Goal: Transaction & Acquisition: Purchase product/service

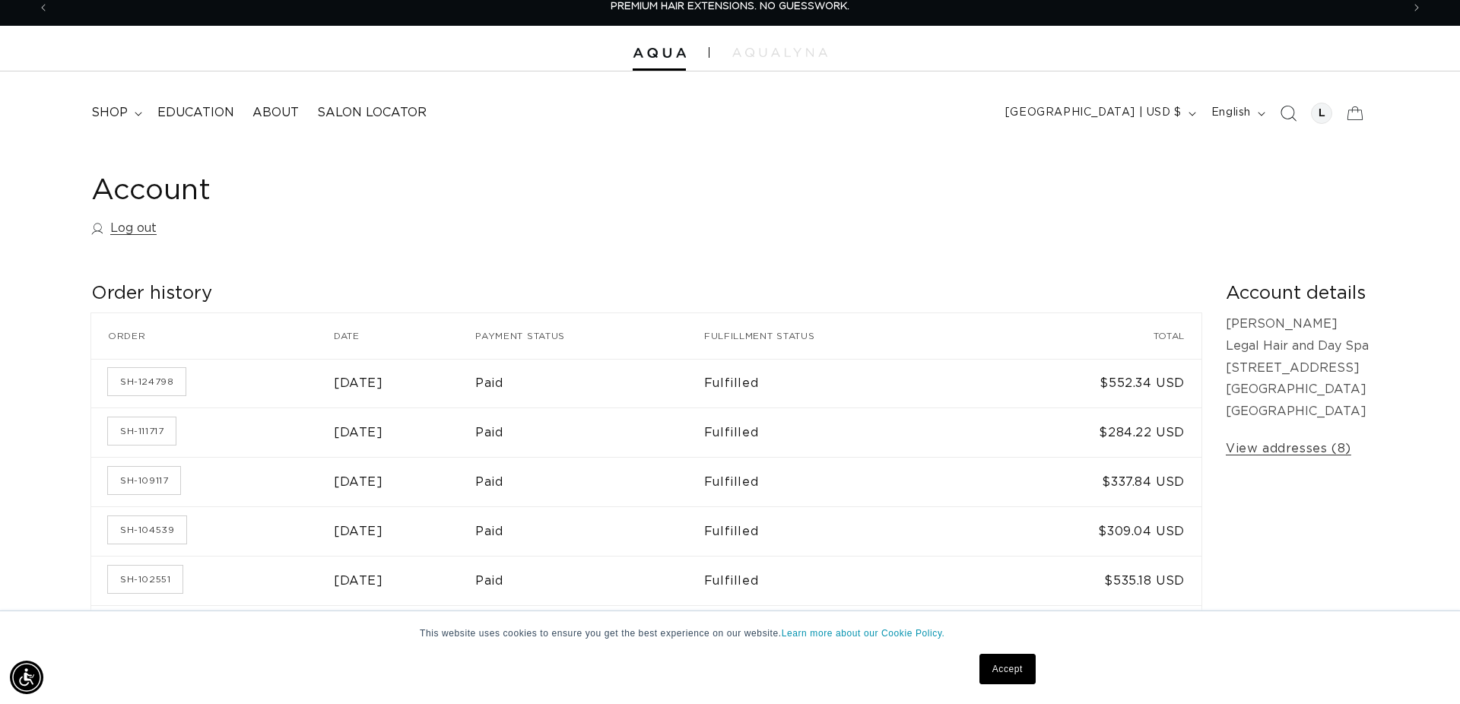
scroll to position [13, 0]
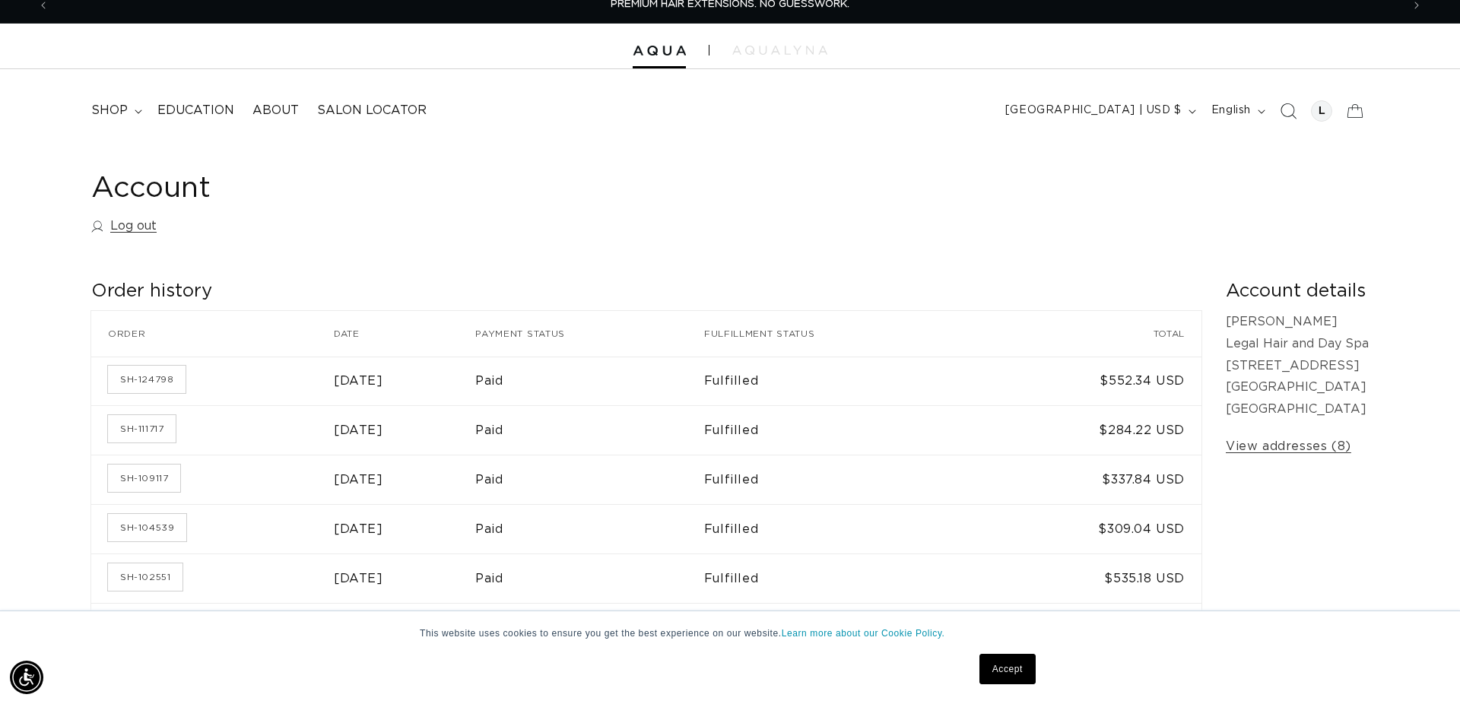
click at [1296, 117] on span "Search" at bounding box center [1287, 110] width 33 height 33
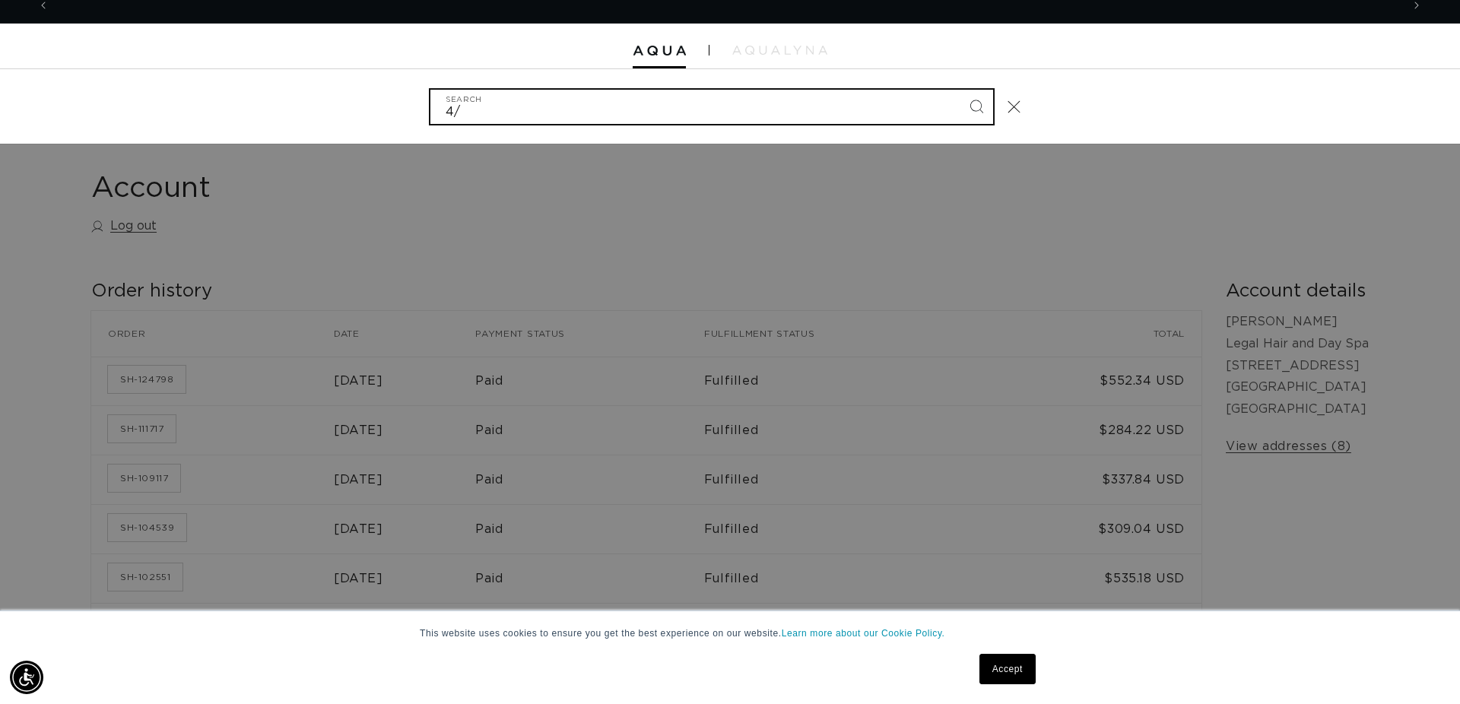
scroll to position [0, 0]
type input "4/12"
click at [959, 90] on button "Search" at bounding box center [975, 106] width 33 height 33
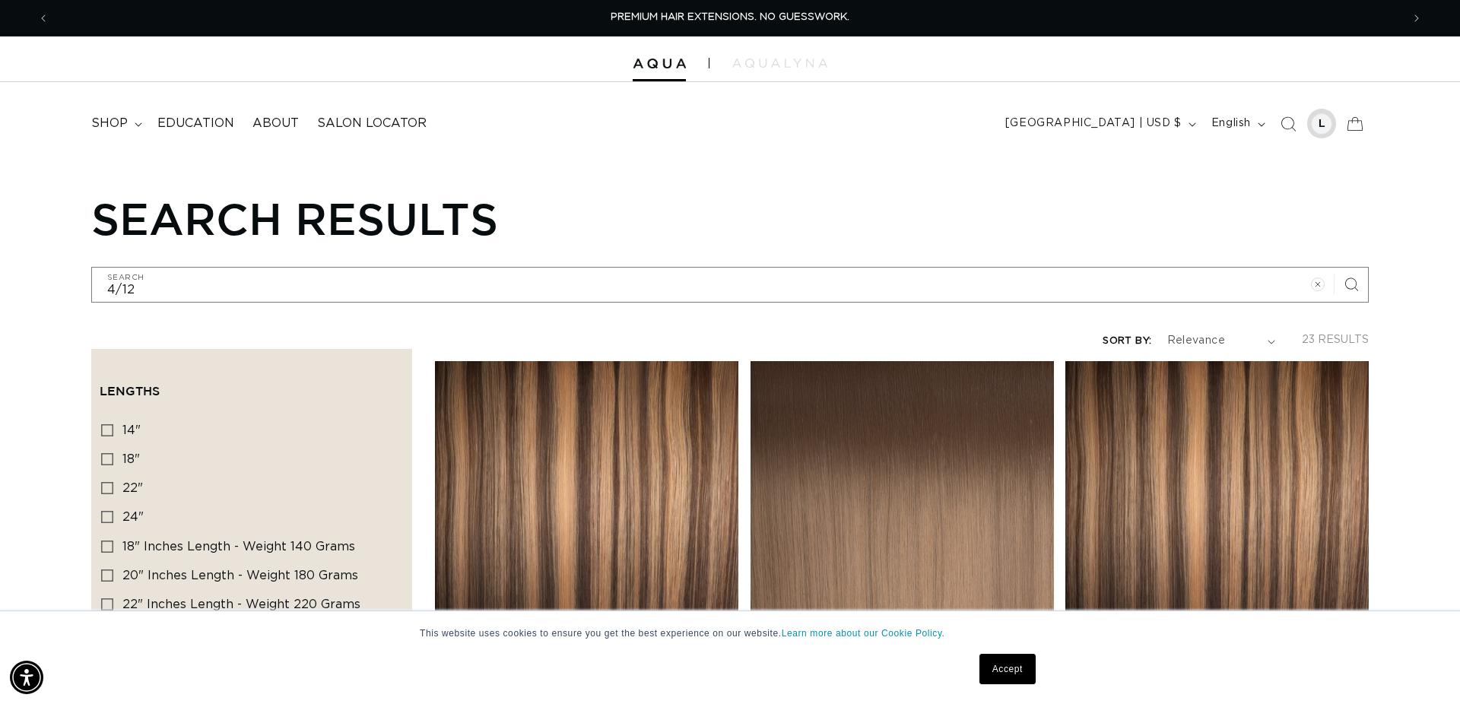
click at [1321, 125] on div at bounding box center [1321, 123] width 21 height 21
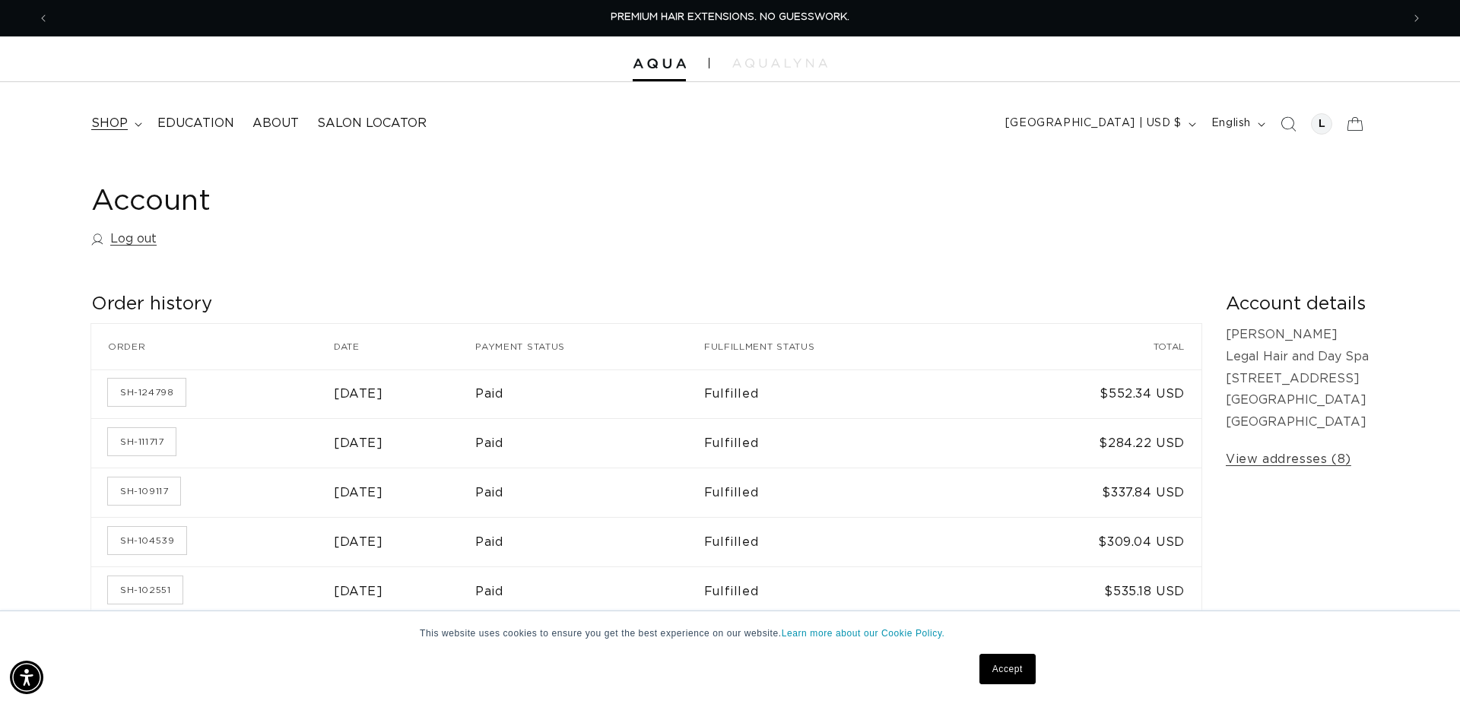
click at [118, 116] on span "shop" at bounding box center [109, 124] width 36 height 16
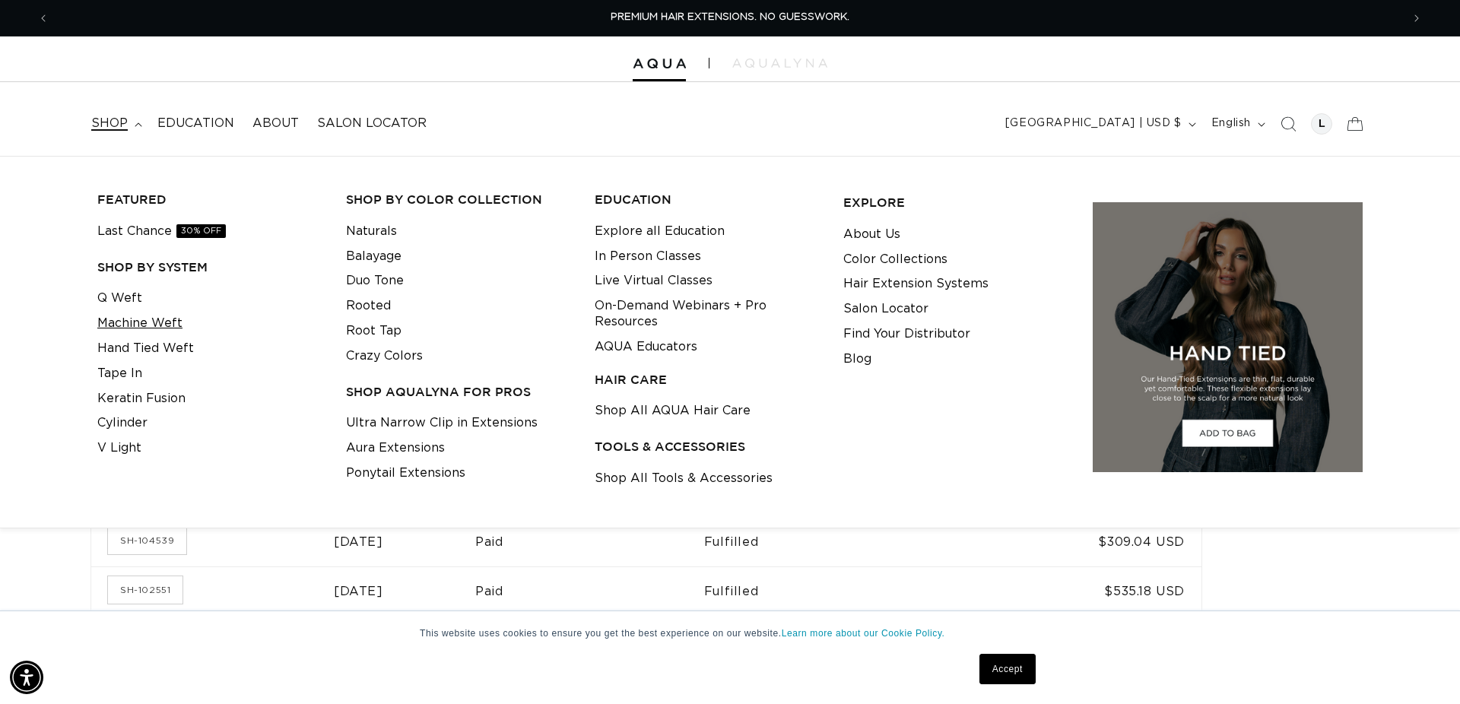
click at [140, 327] on link "Machine Weft" at bounding box center [139, 323] width 85 height 25
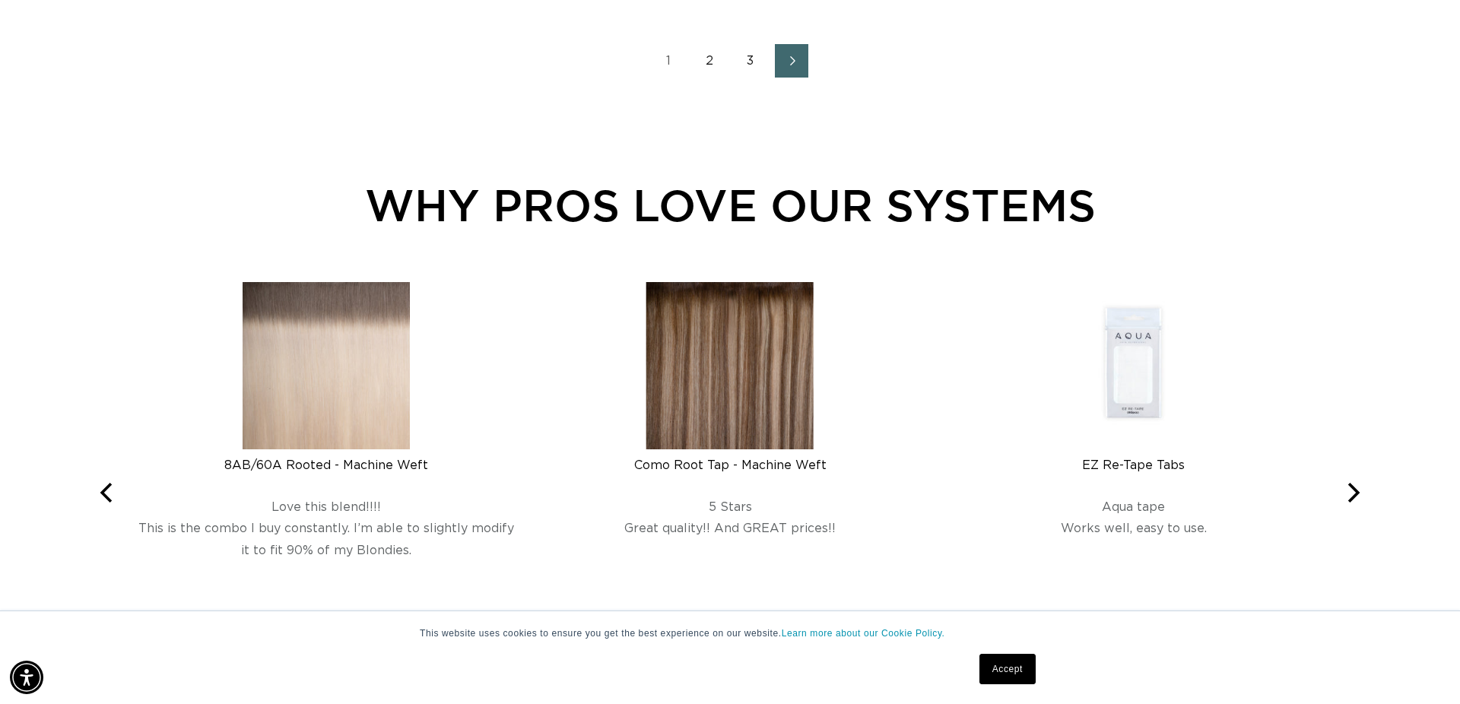
scroll to position [2428, 0]
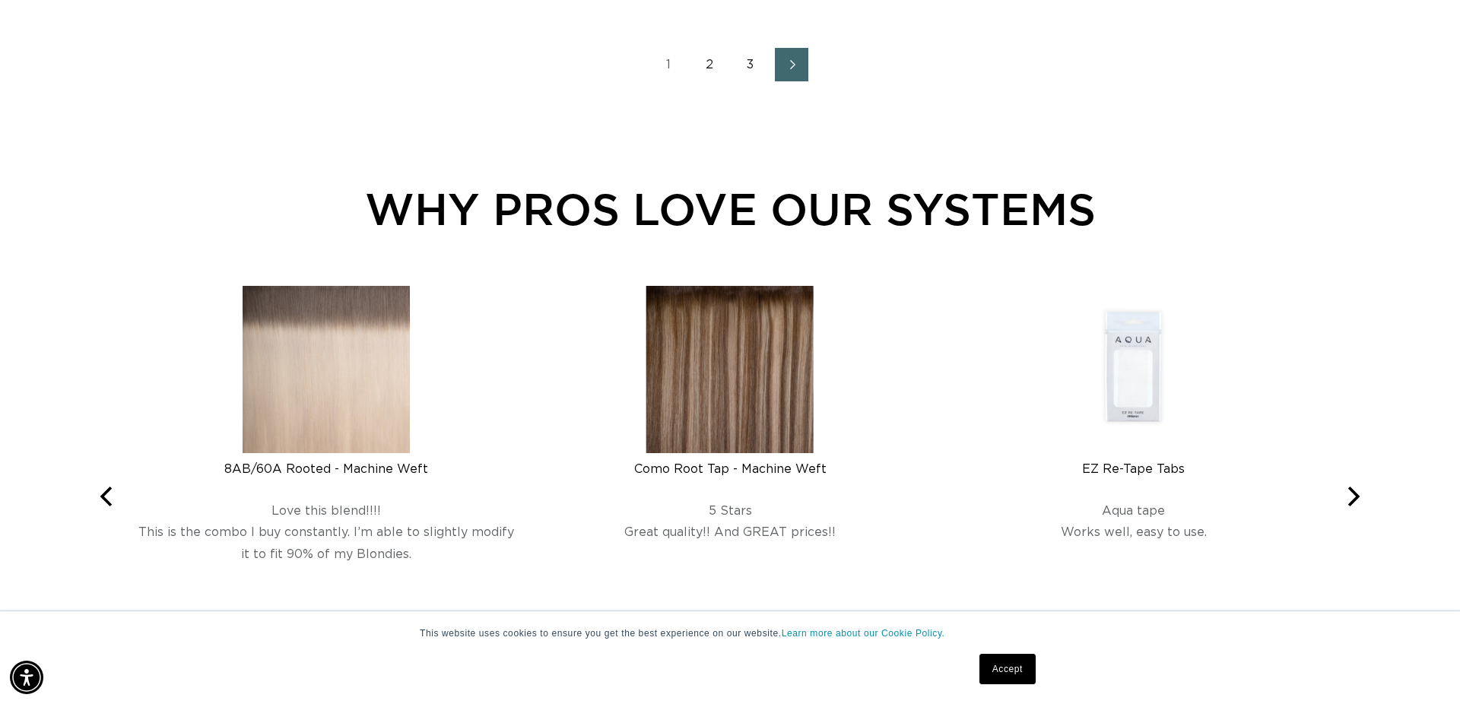
click at [709, 65] on link "2" at bounding box center [709, 64] width 33 height 33
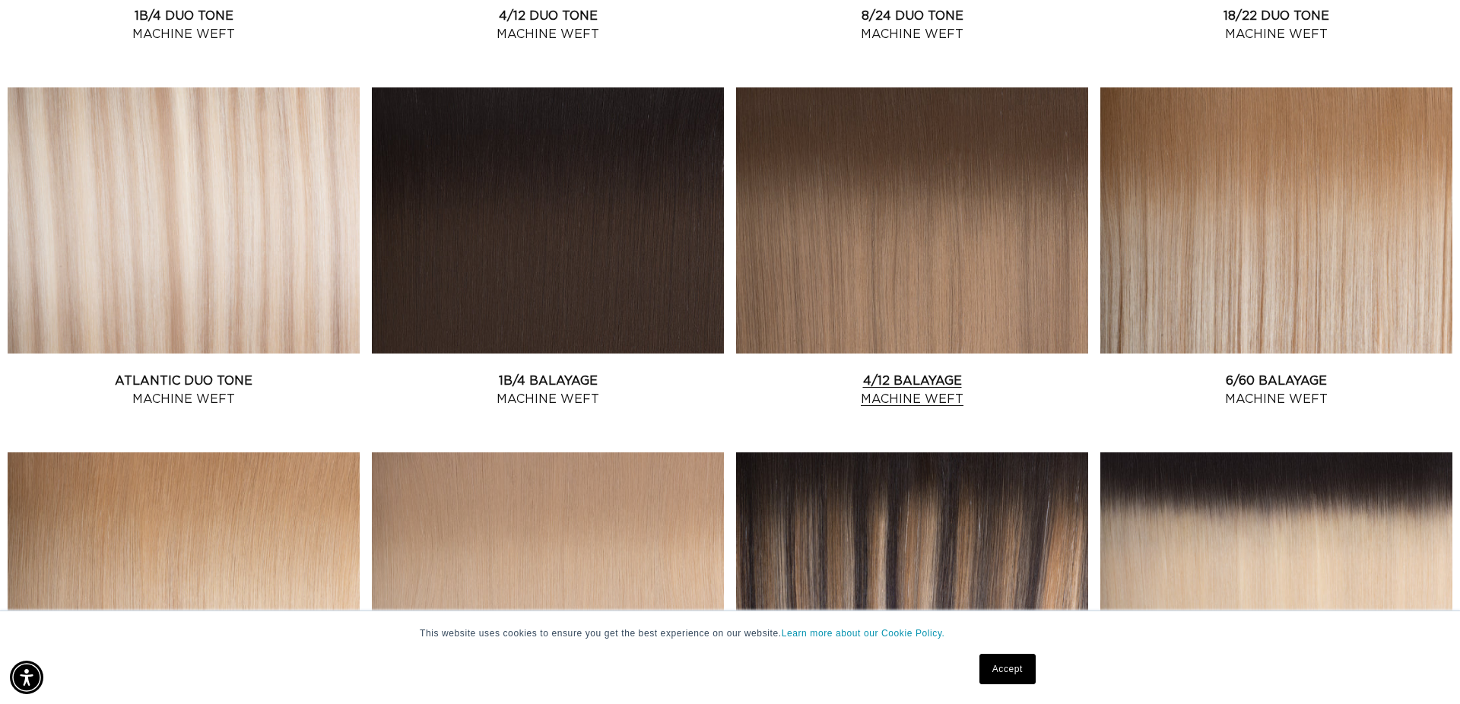
scroll to position [0, 2704]
click at [981, 372] on link "4/12 Balayage Machine Weft" at bounding box center [912, 390] width 352 height 36
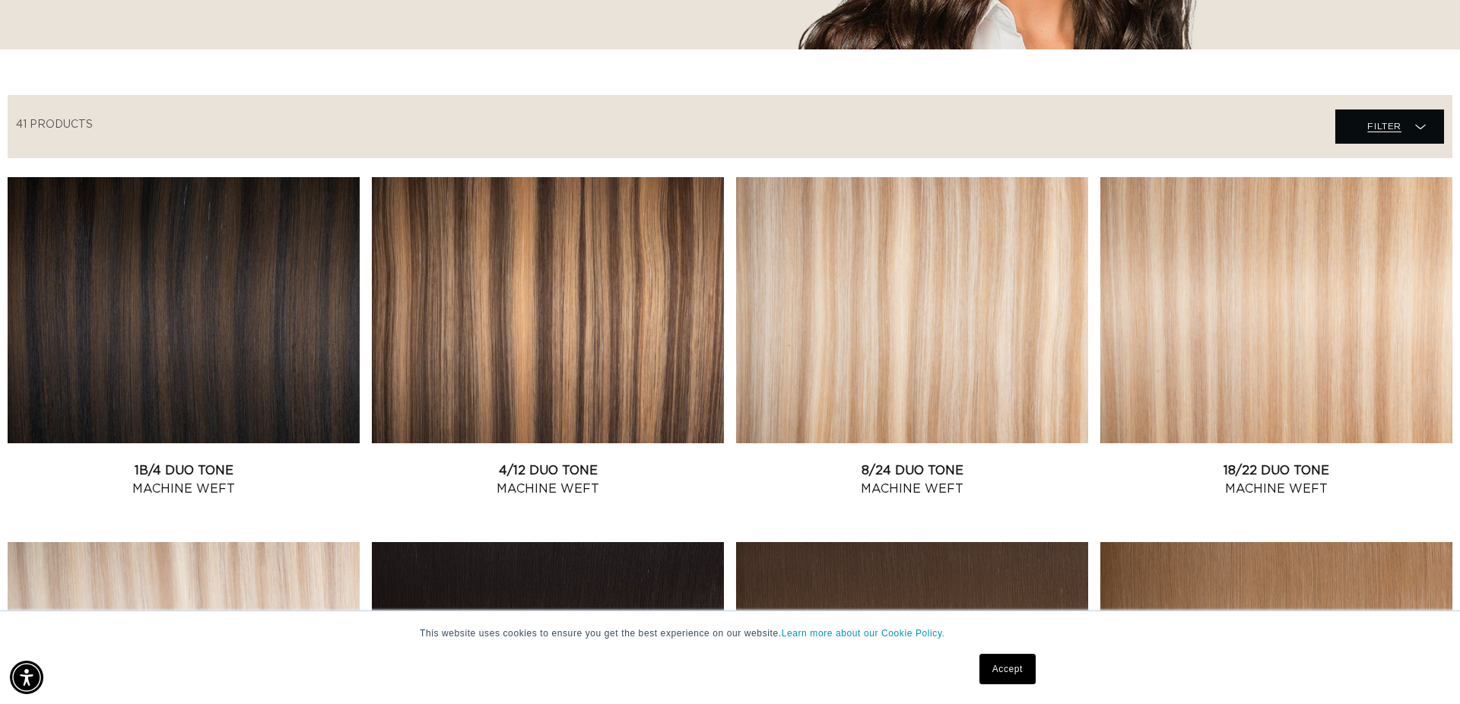
click at [1382, 128] on span "Filter" at bounding box center [1384, 126] width 34 height 29
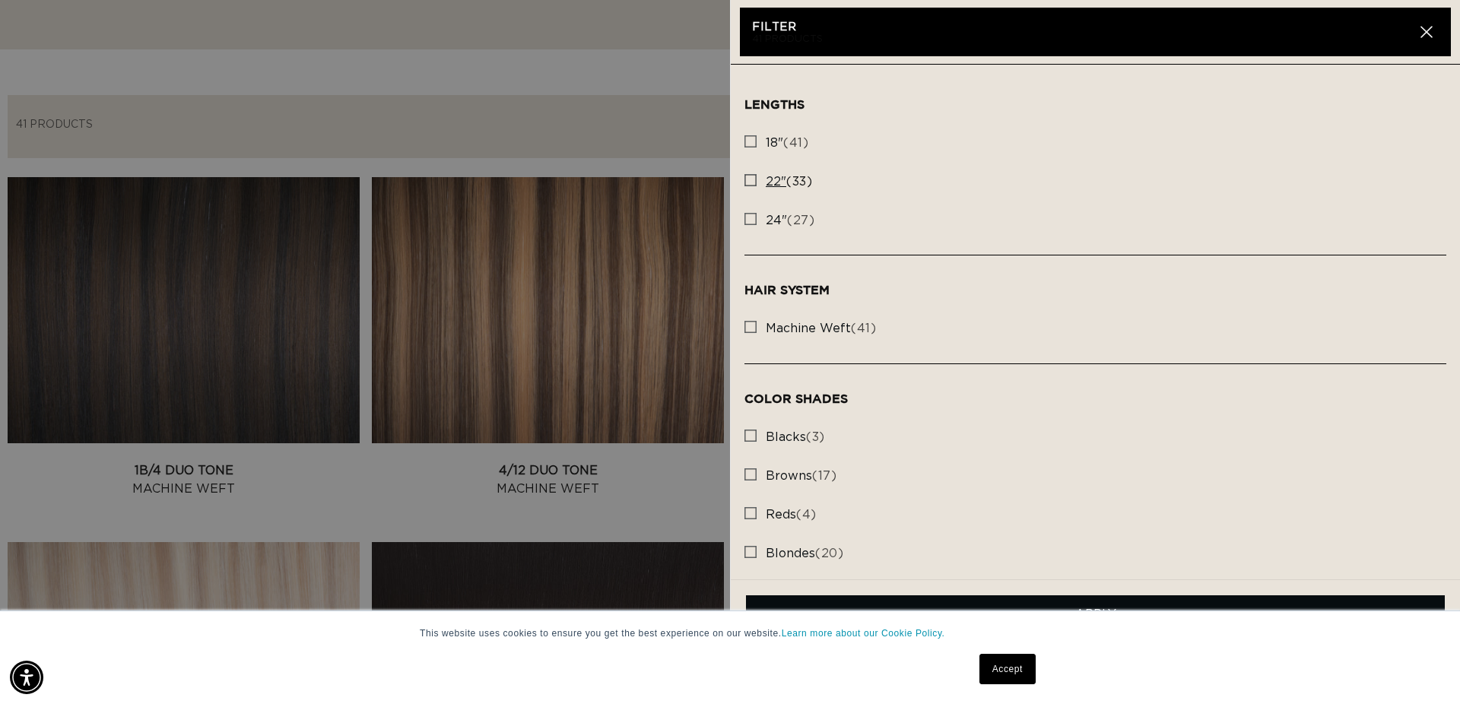
drag, startPoint x: 798, startPoint y: 139, endPoint x: 1083, endPoint y: 192, distance: 289.3
click at [798, 139] on span "18" (41)" at bounding box center [787, 143] width 43 height 16
click at [756, 139] on input "18" (41) 18" (41 products)" at bounding box center [750, 138] width 12 height 12
checkbox input "true"
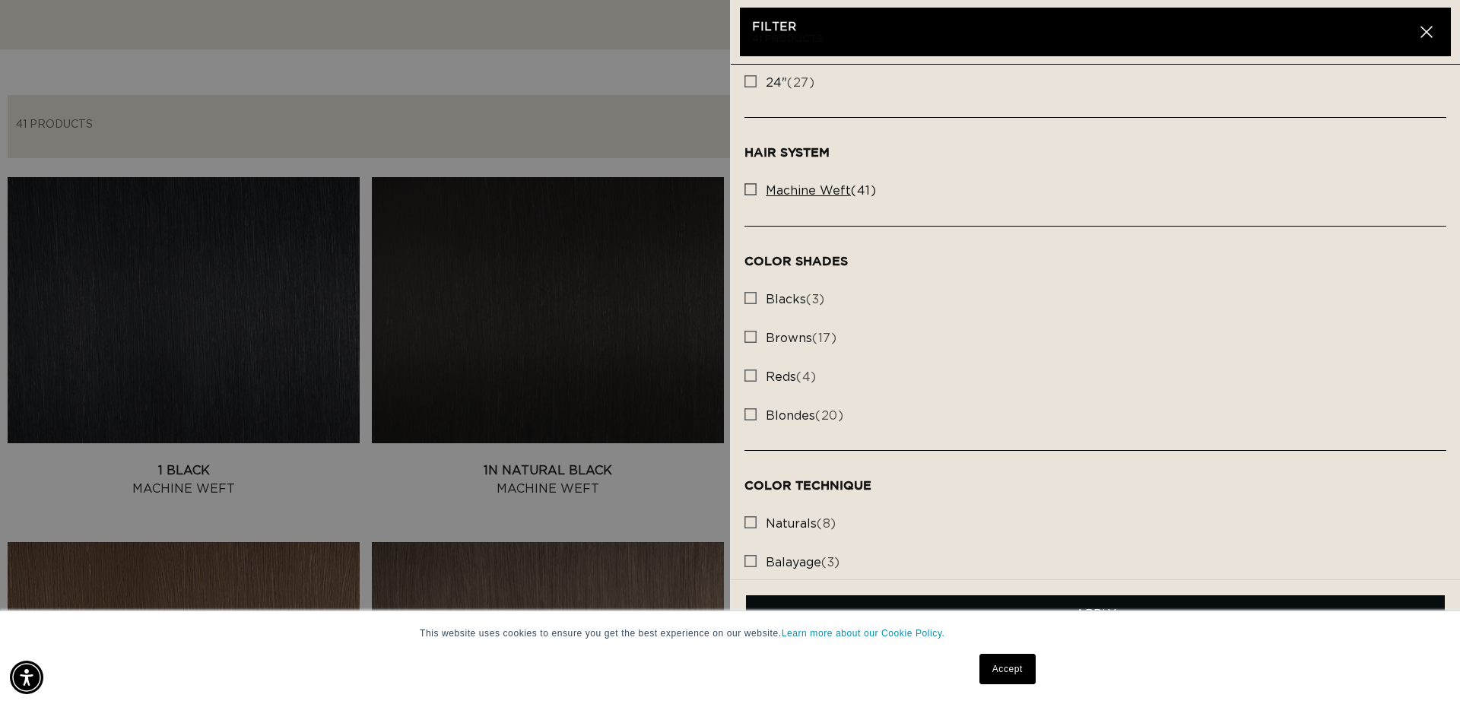
click at [823, 205] on label "machine weft (41) machine weft (41 products)" at bounding box center [1095, 191] width 702 height 39
click at [756, 192] on input "machine weft (41) machine weft (41 products)" at bounding box center [750, 185] width 12 height 12
checkbox input "true"
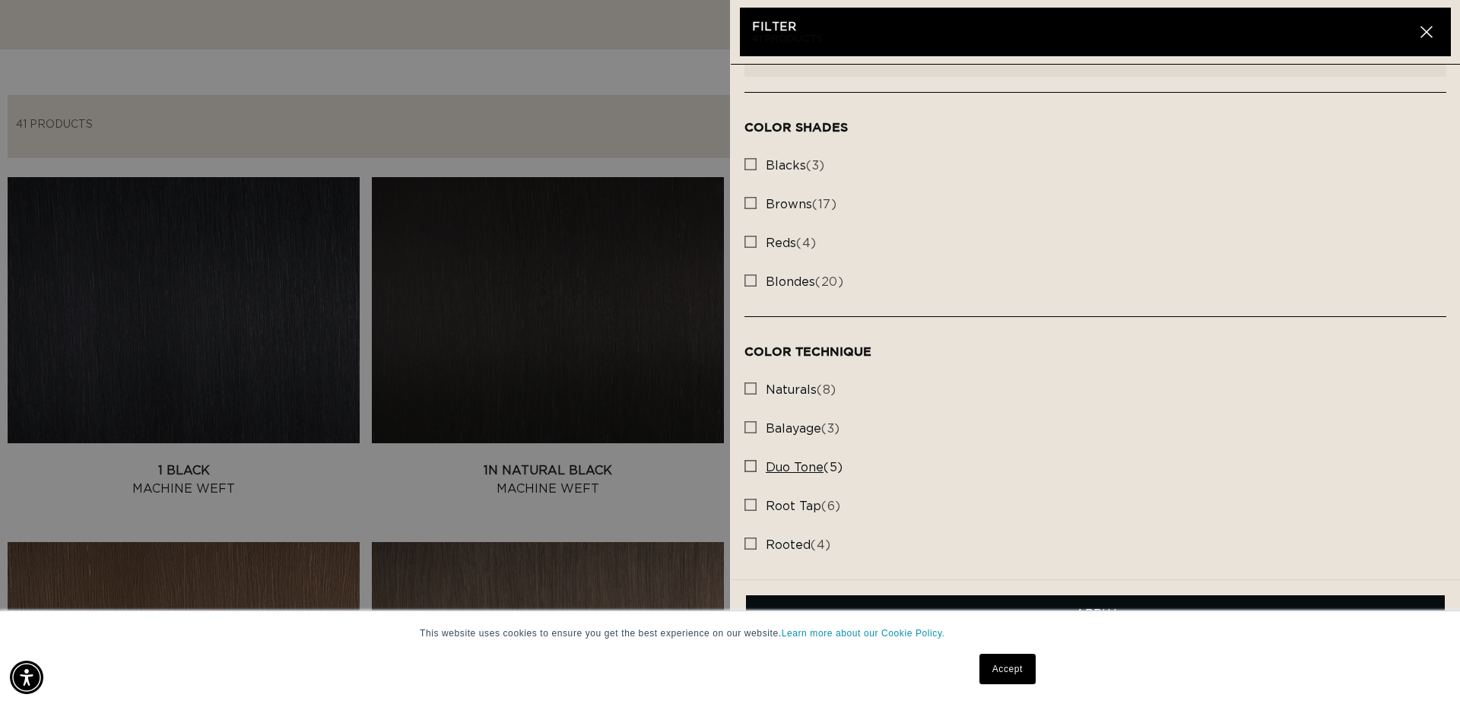
click at [833, 456] on label "duo tone (5) duo tone (5 products)" at bounding box center [1095, 468] width 702 height 39
click at [756, 456] on input "duo tone (5) duo tone (5 products)" at bounding box center [750, 462] width 12 height 12
checkbox input "true"
click at [850, 420] on label "balayage (3) balayage (3 products)" at bounding box center [1095, 429] width 702 height 39
click at [756, 420] on input "balayage (3) balayage (3 products)" at bounding box center [750, 423] width 12 height 12
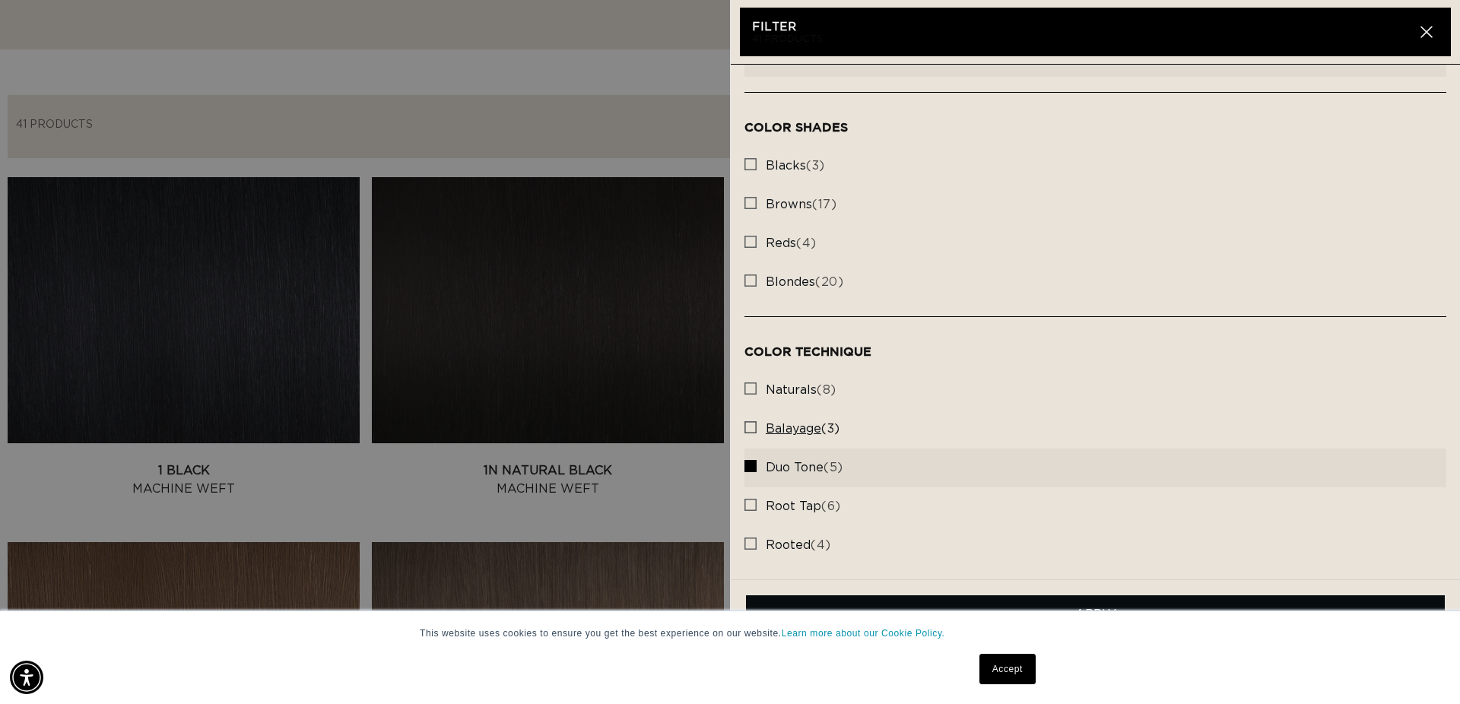
checkbox input "true"
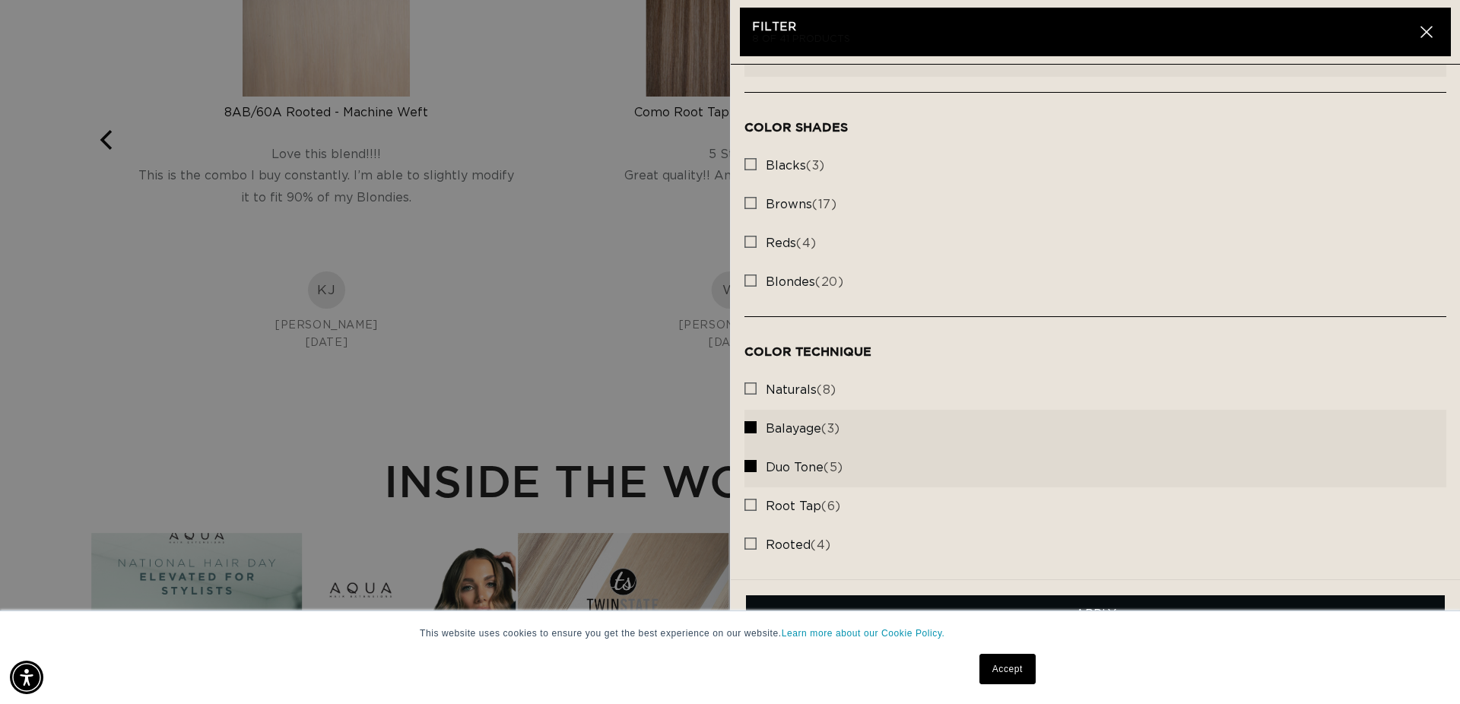
click at [1023, 670] on link "Accept" at bounding box center [1007, 669] width 56 height 30
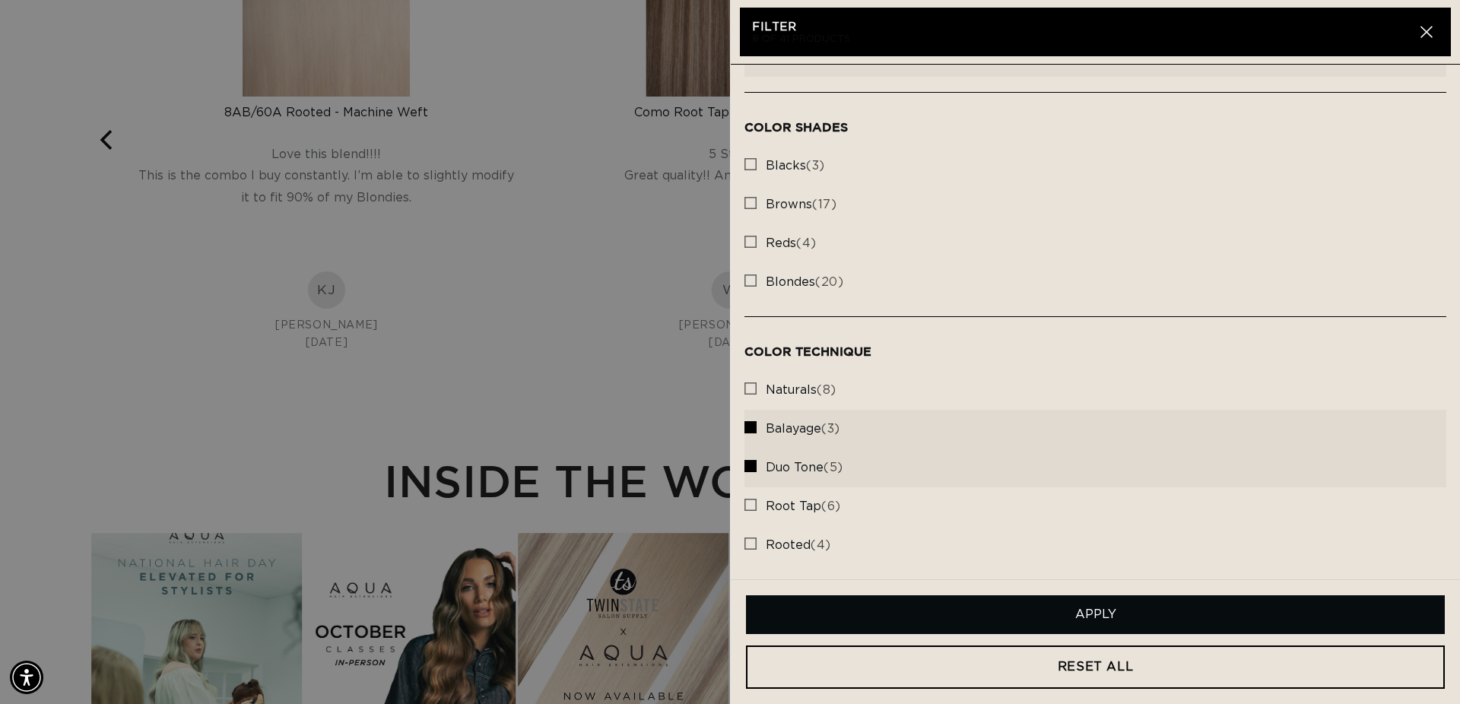
click at [1204, 617] on button "Apply" at bounding box center [1095, 614] width 699 height 39
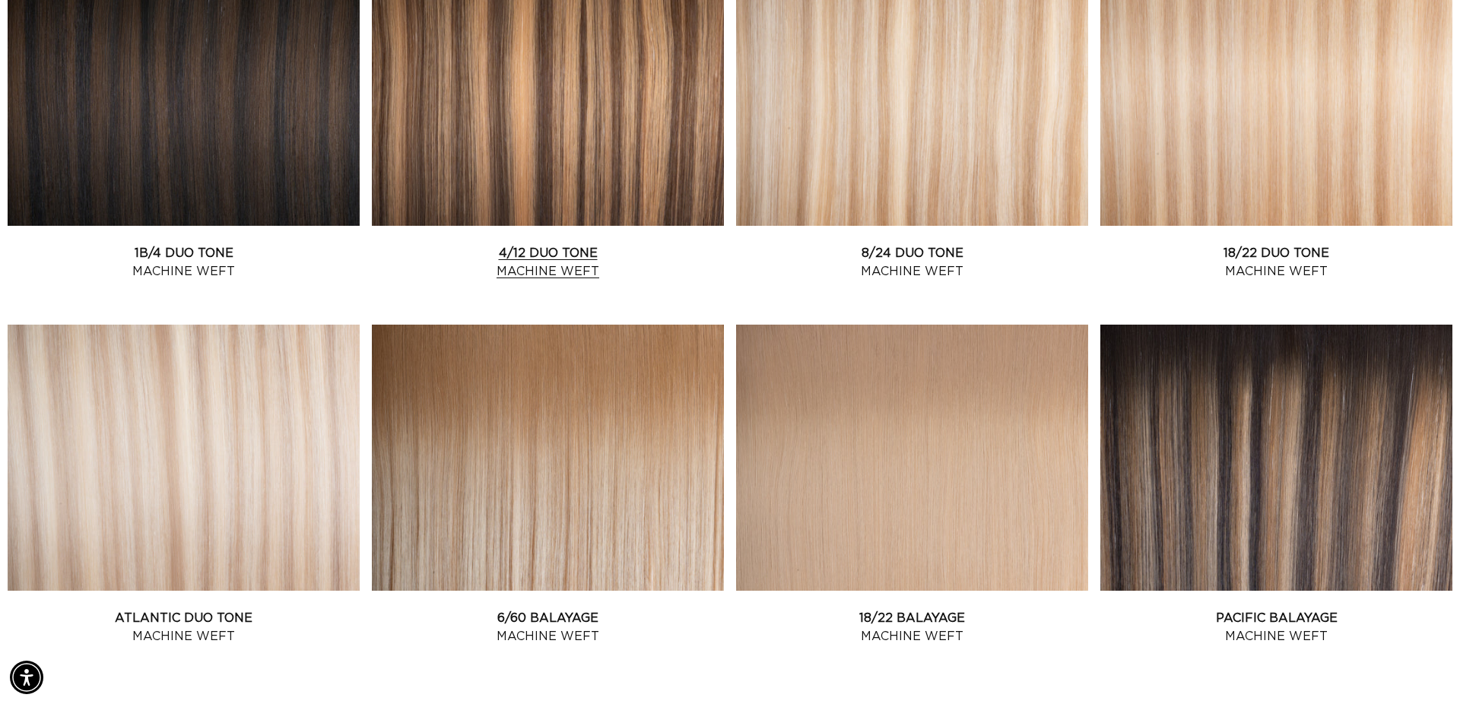
click at [575, 244] on link "4/12 Duo Tone Machine Weft" at bounding box center [548, 262] width 352 height 36
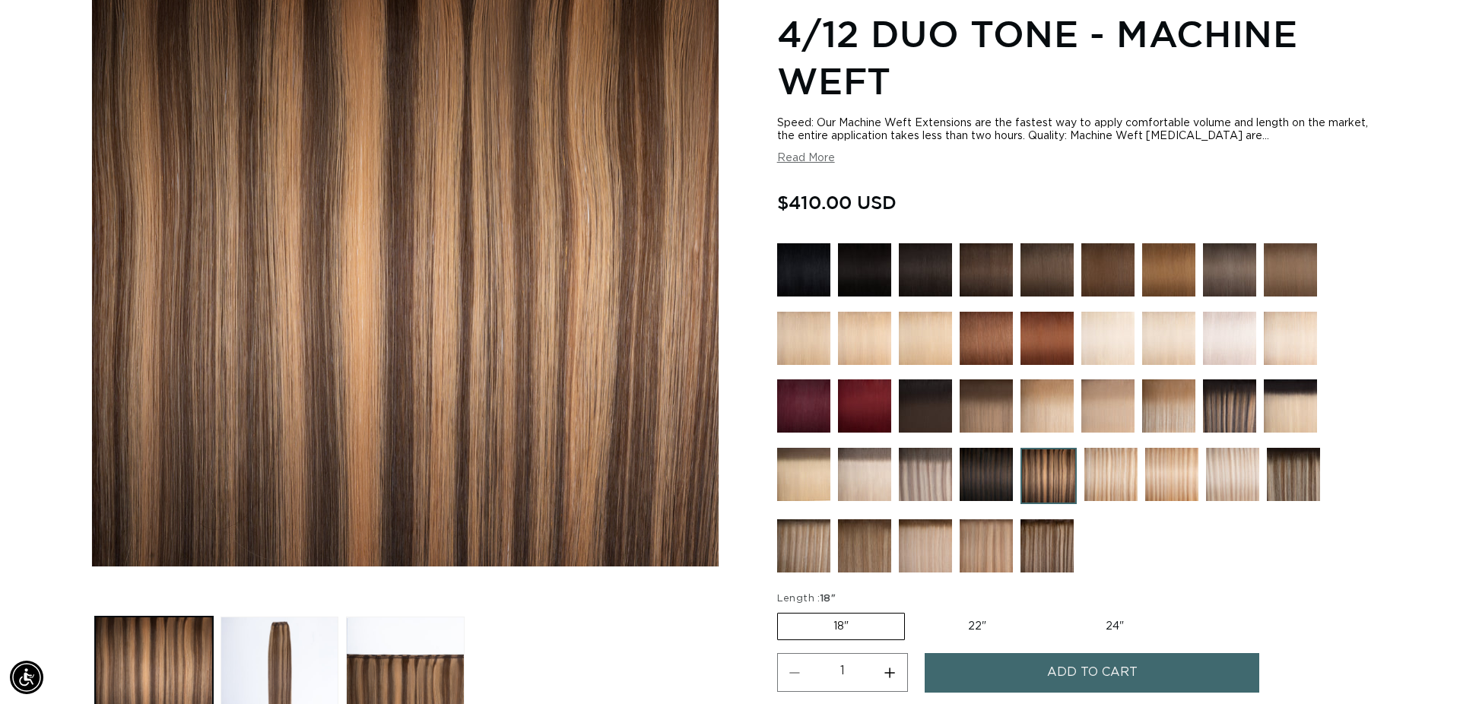
scroll to position [220, 0]
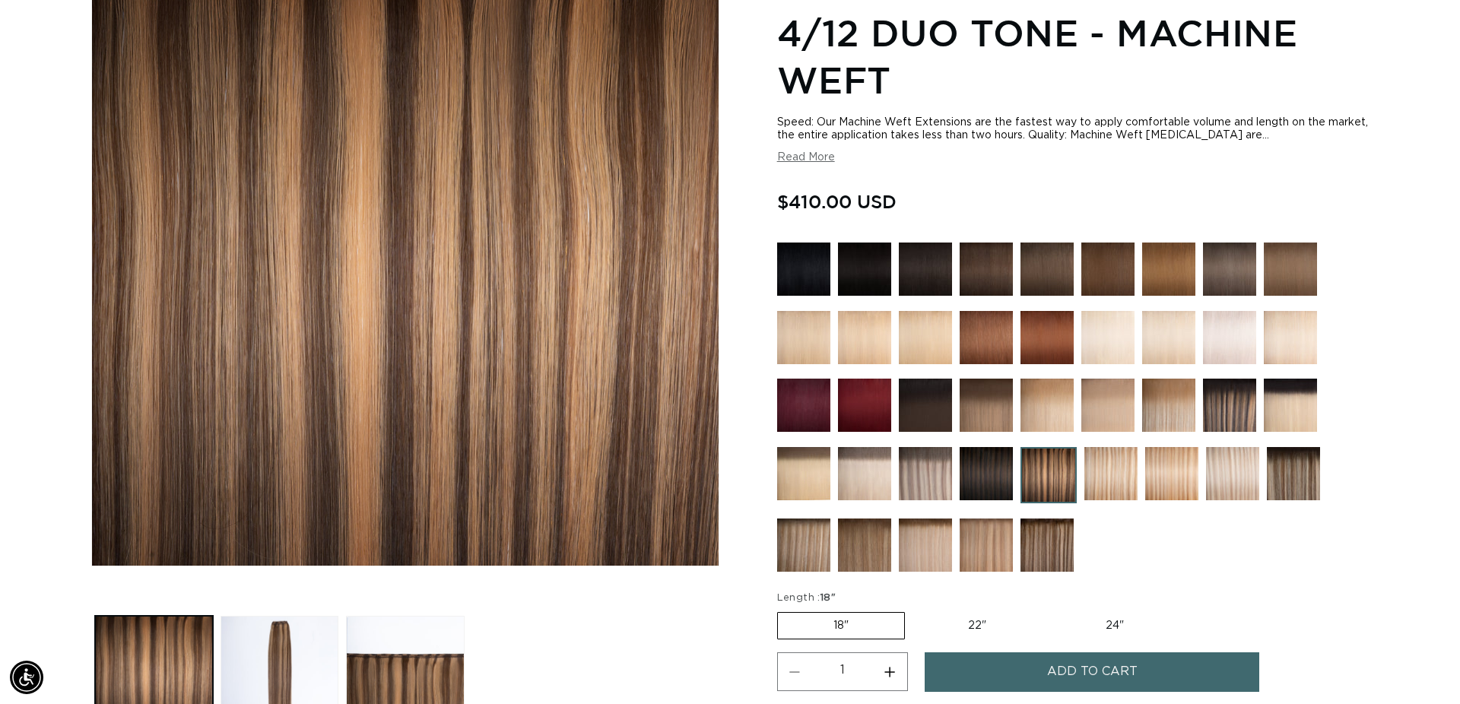
click at [974, 400] on img at bounding box center [985, 405] width 53 height 53
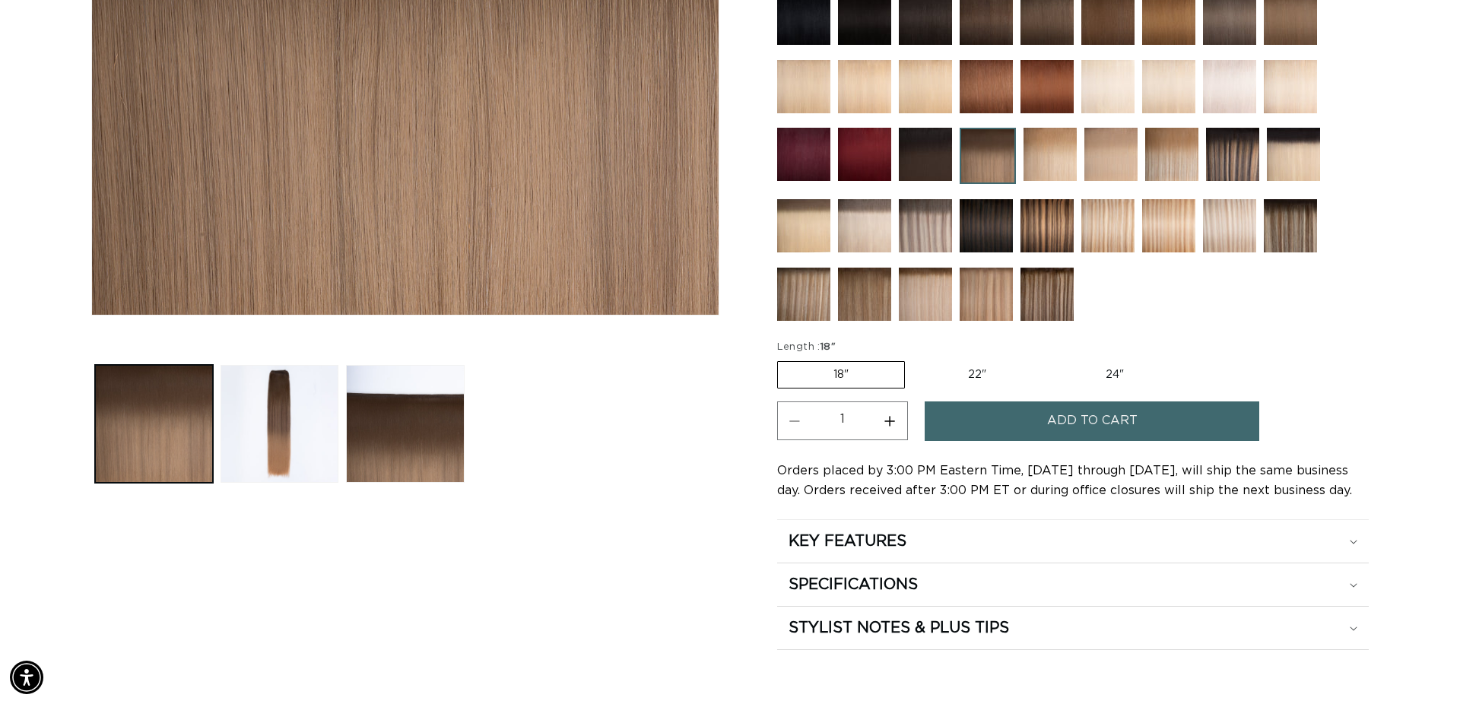
scroll to position [0, 1352]
click at [1008, 434] on button "Add to cart" at bounding box center [1092, 420] width 335 height 39
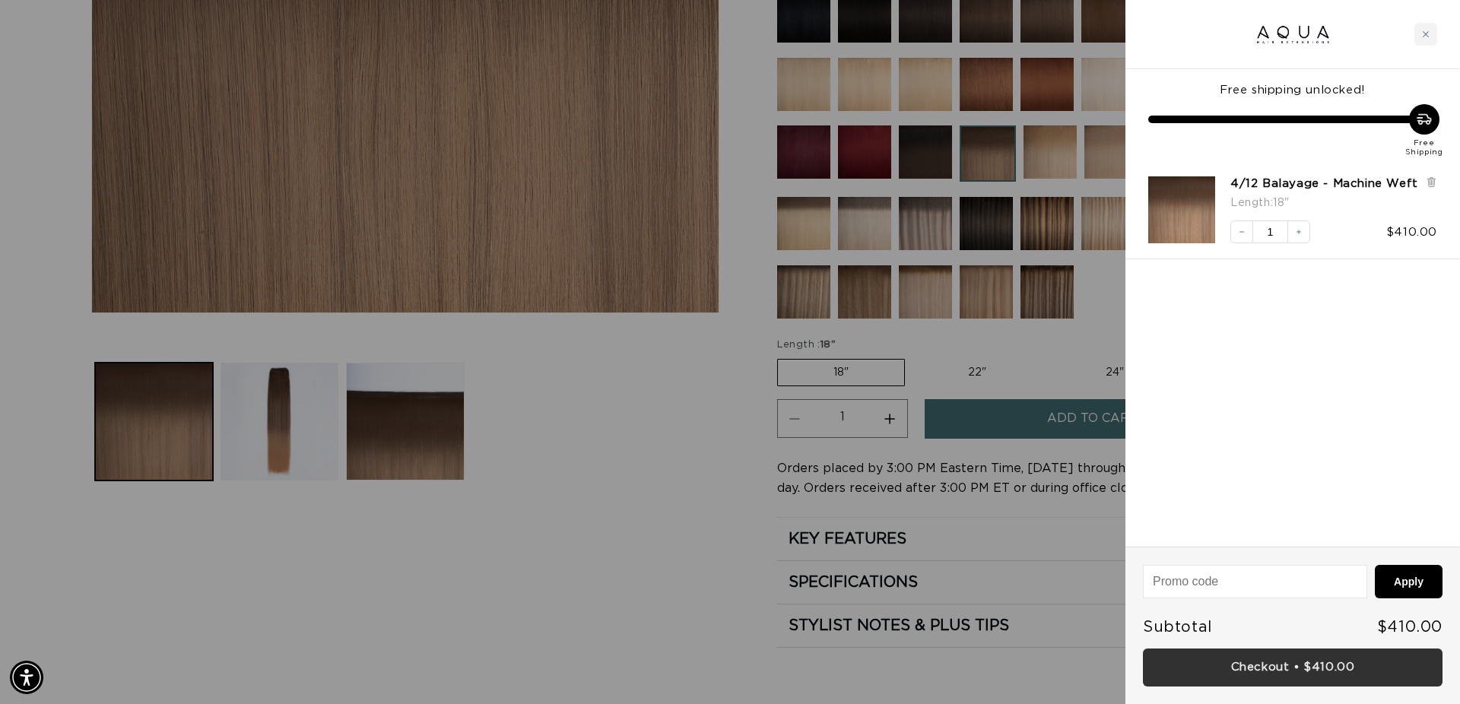
click at [1301, 677] on link "Checkout • $410.00" at bounding box center [1293, 668] width 300 height 39
click at [519, 423] on div at bounding box center [730, 352] width 1460 height 704
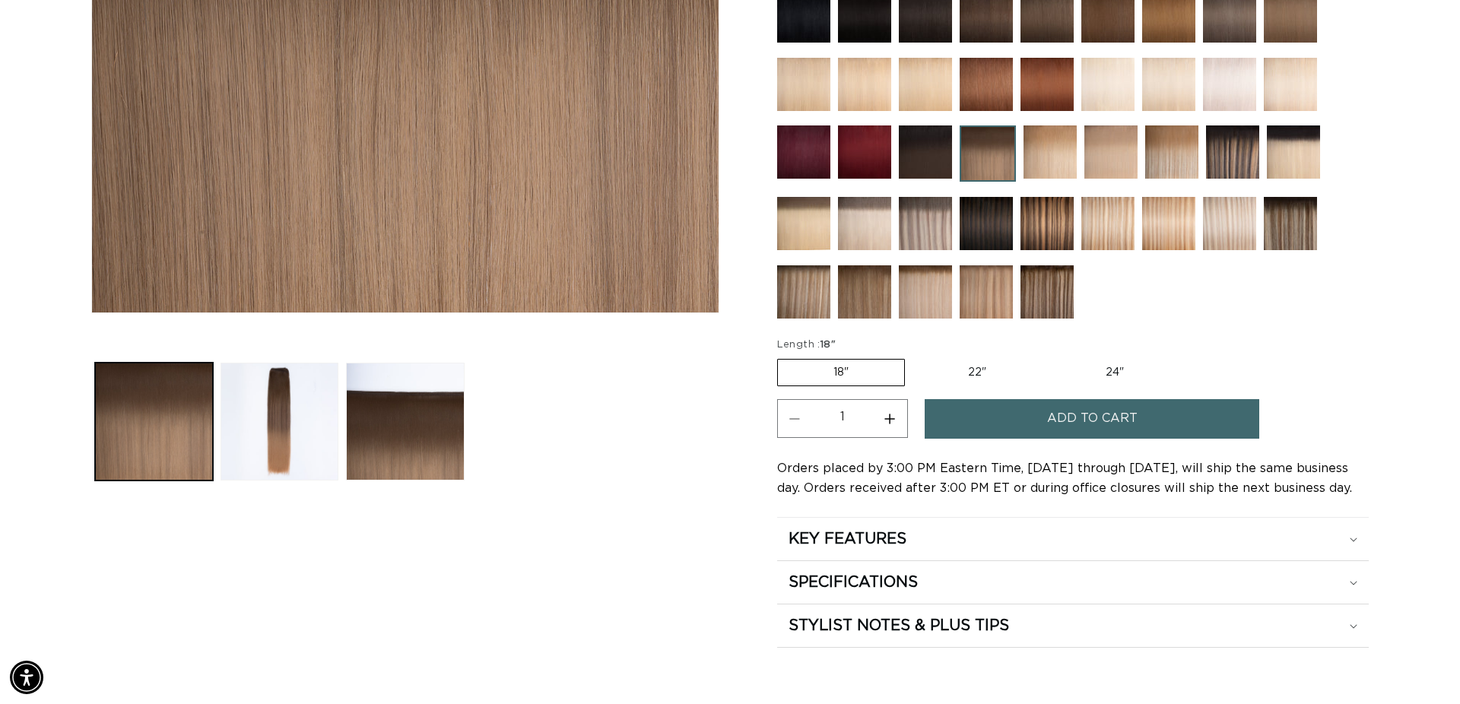
scroll to position [0, 0]
click at [1035, 224] on img at bounding box center [1046, 223] width 53 height 53
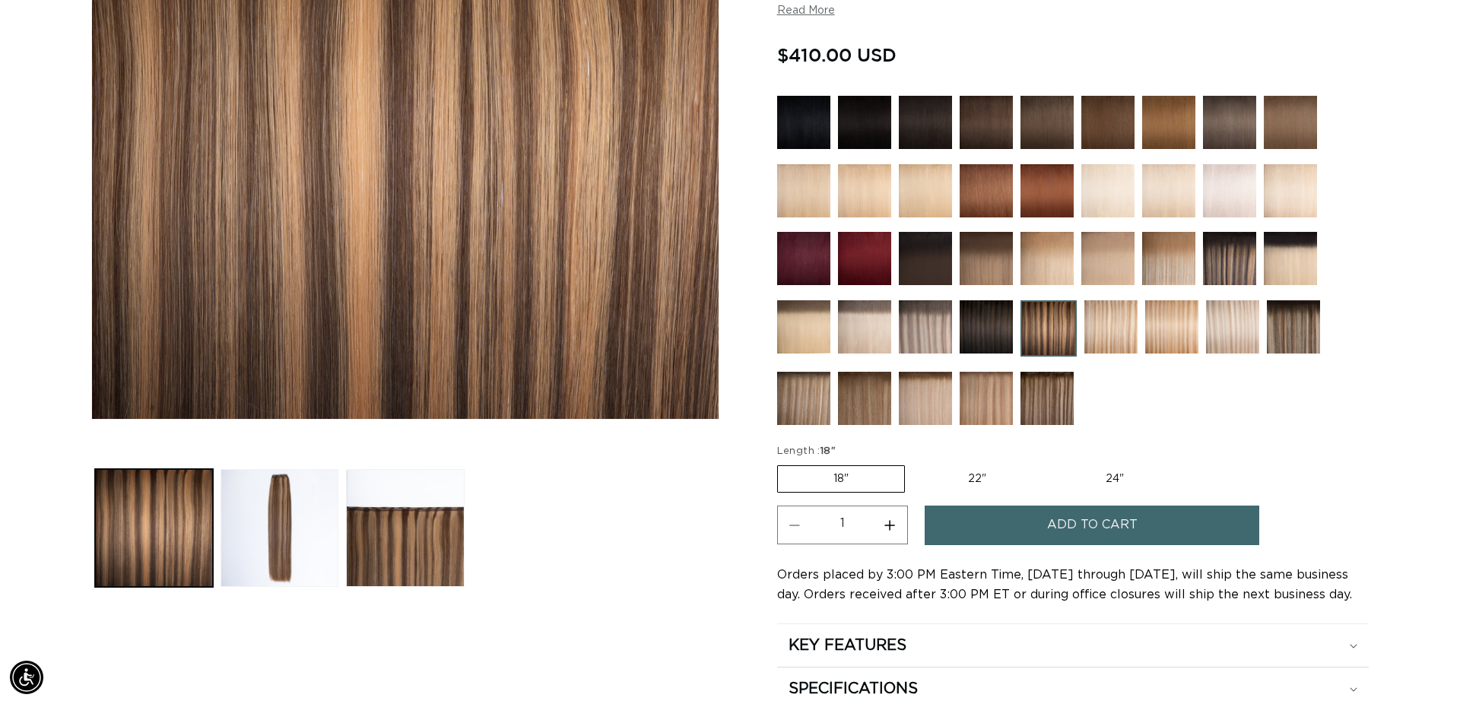
scroll to position [469, 0]
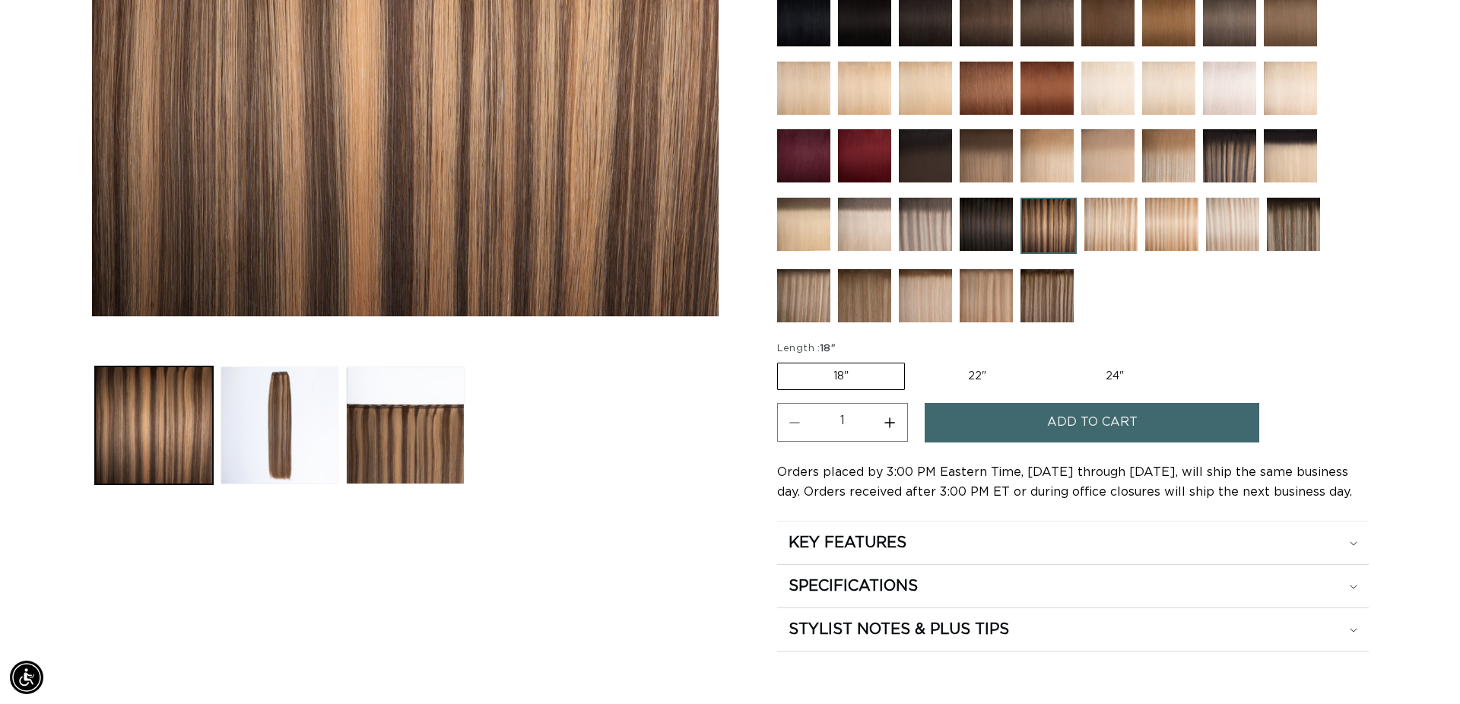
click at [848, 378] on label "18" Variant sold out or unavailable" at bounding box center [841, 376] width 128 height 27
click at [782, 360] on input "18" Variant sold out or unavailable" at bounding box center [781, 360] width 1 height 1
click at [883, 376] on label "18" Variant sold out or unavailable" at bounding box center [841, 376] width 128 height 27
click at [782, 360] on input "18" Variant sold out or unavailable" at bounding box center [781, 360] width 1 height 1
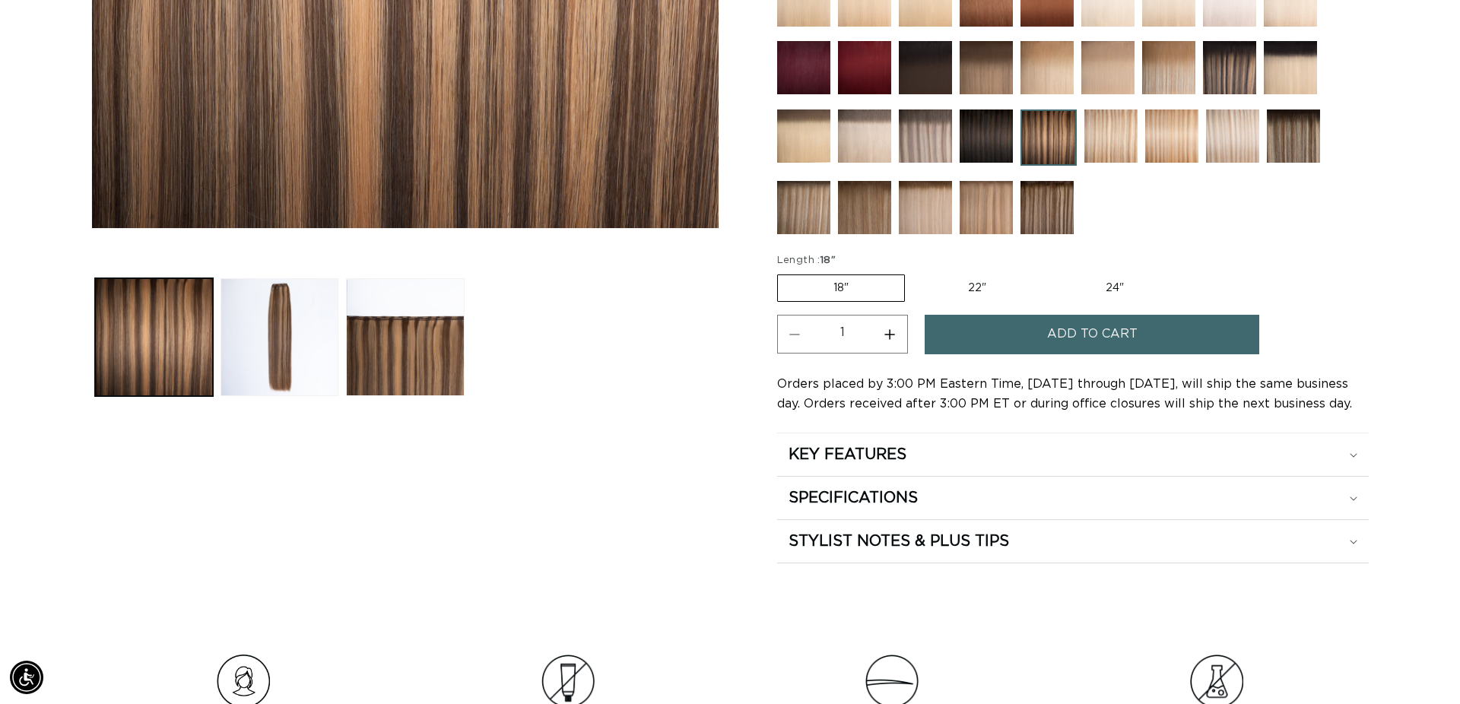
scroll to position [0, 0]
click at [1165, 467] on summary "KEY FEATURES" at bounding box center [1072, 454] width 591 height 43
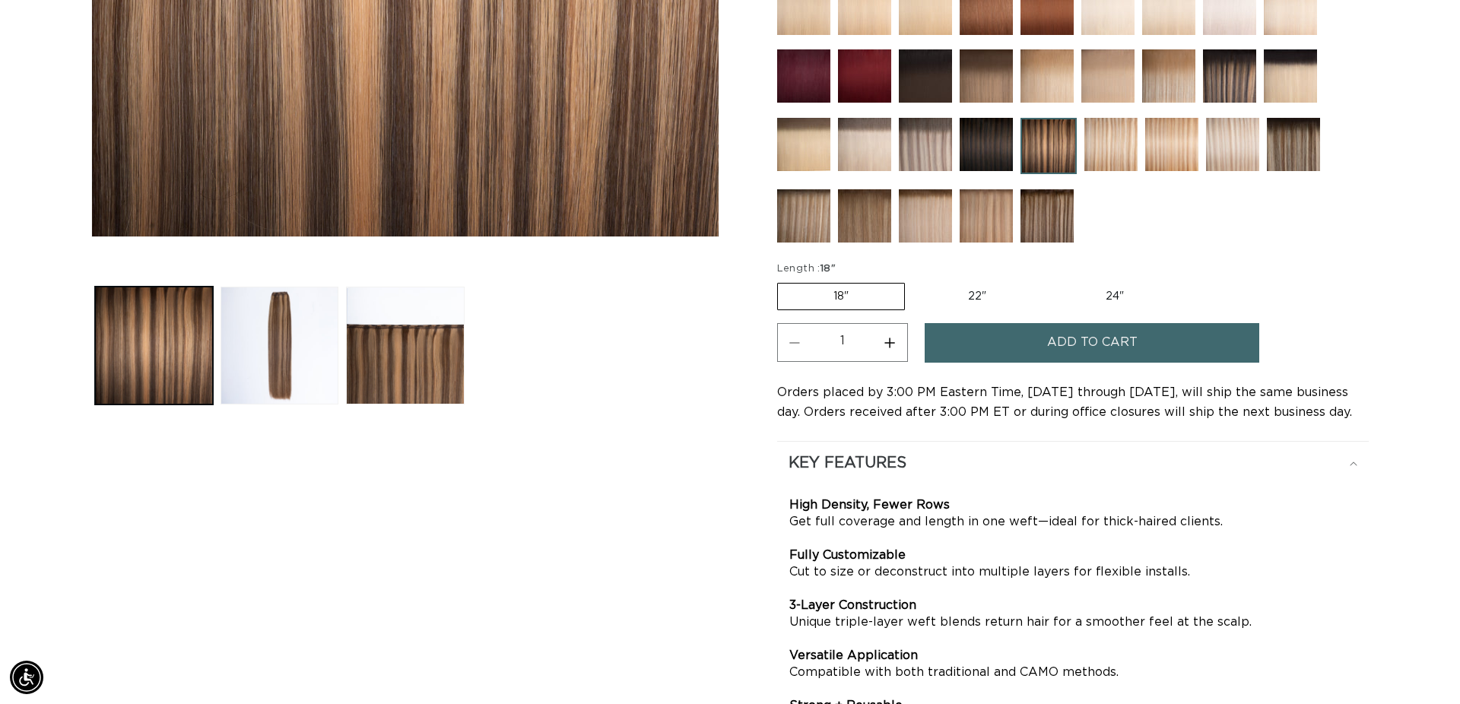
scroll to position [0, 1352]
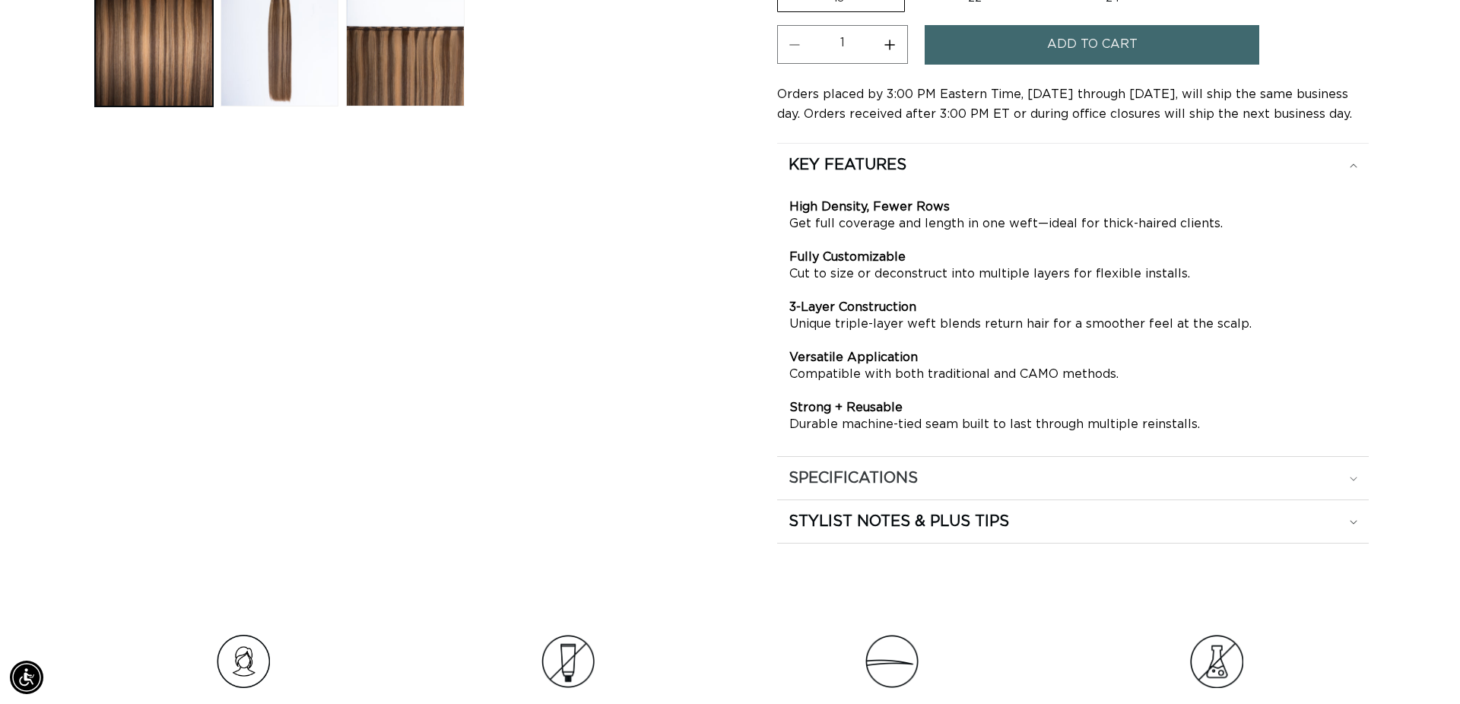
click at [1159, 475] on div "SPECIFICATIONS" at bounding box center [1072, 478] width 569 height 20
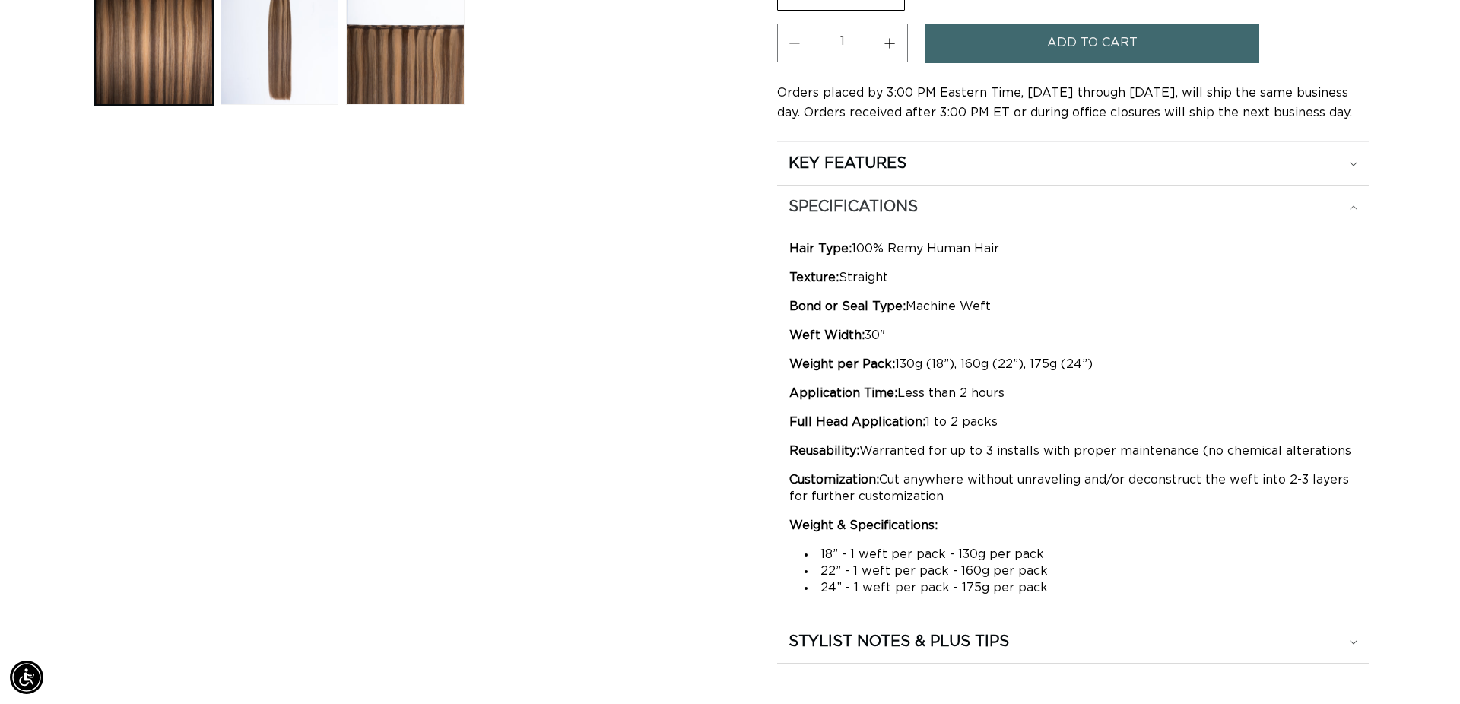
scroll to position [0, 2704]
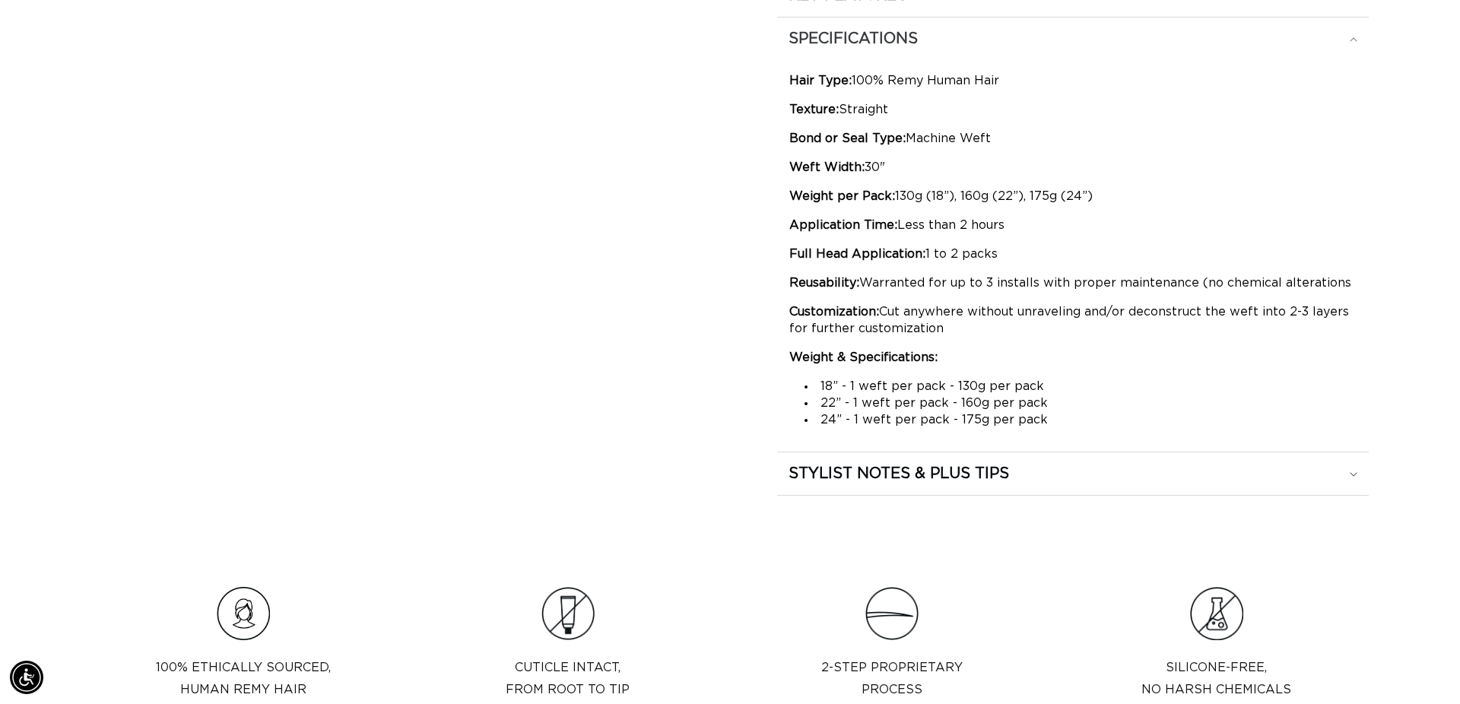
click at [1159, 475] on div "STYLIST NOTES & PLUS TIPS" at bounding box center [1072, 474] width 569 height 20
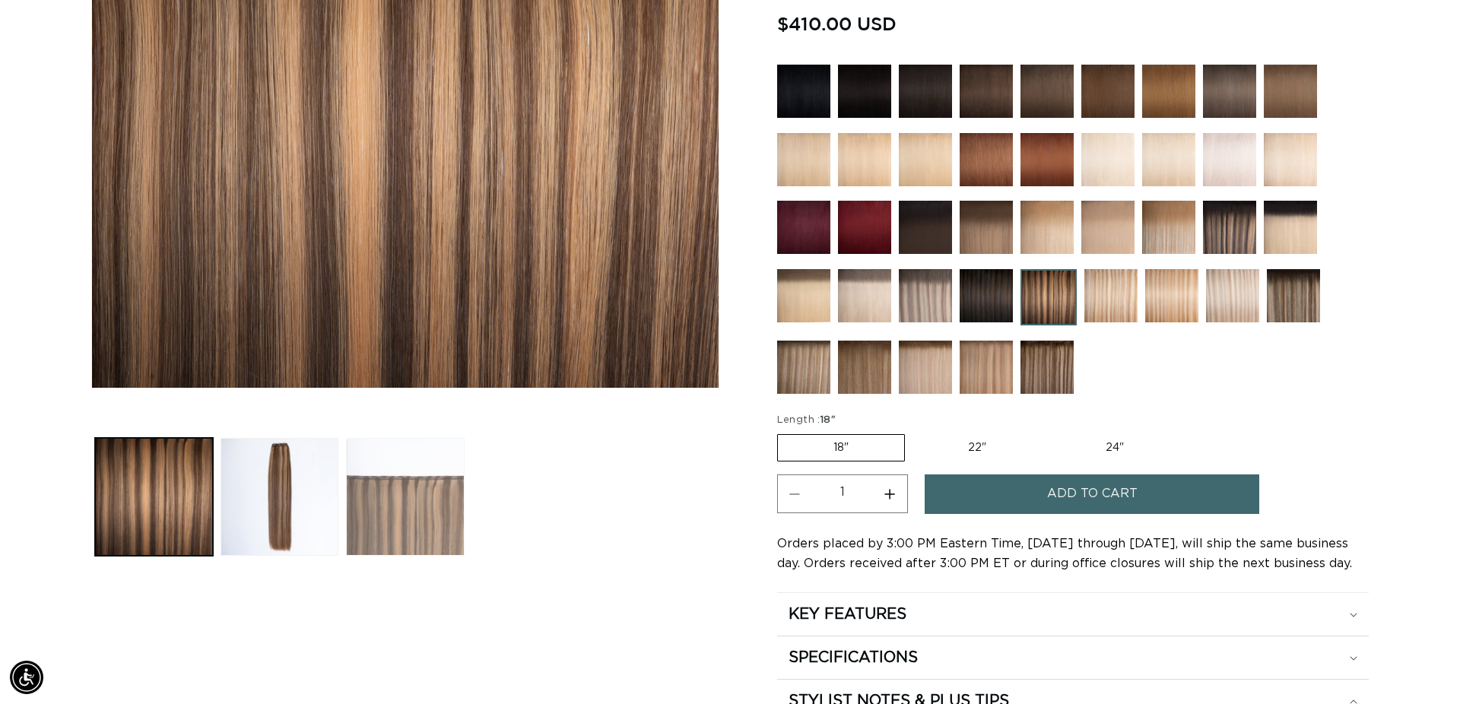
scroll to position [0, 1352]
click at [406, 522] on button "Load image 3 in gallery view" at bounding box center [405, 497] width 118 height 118
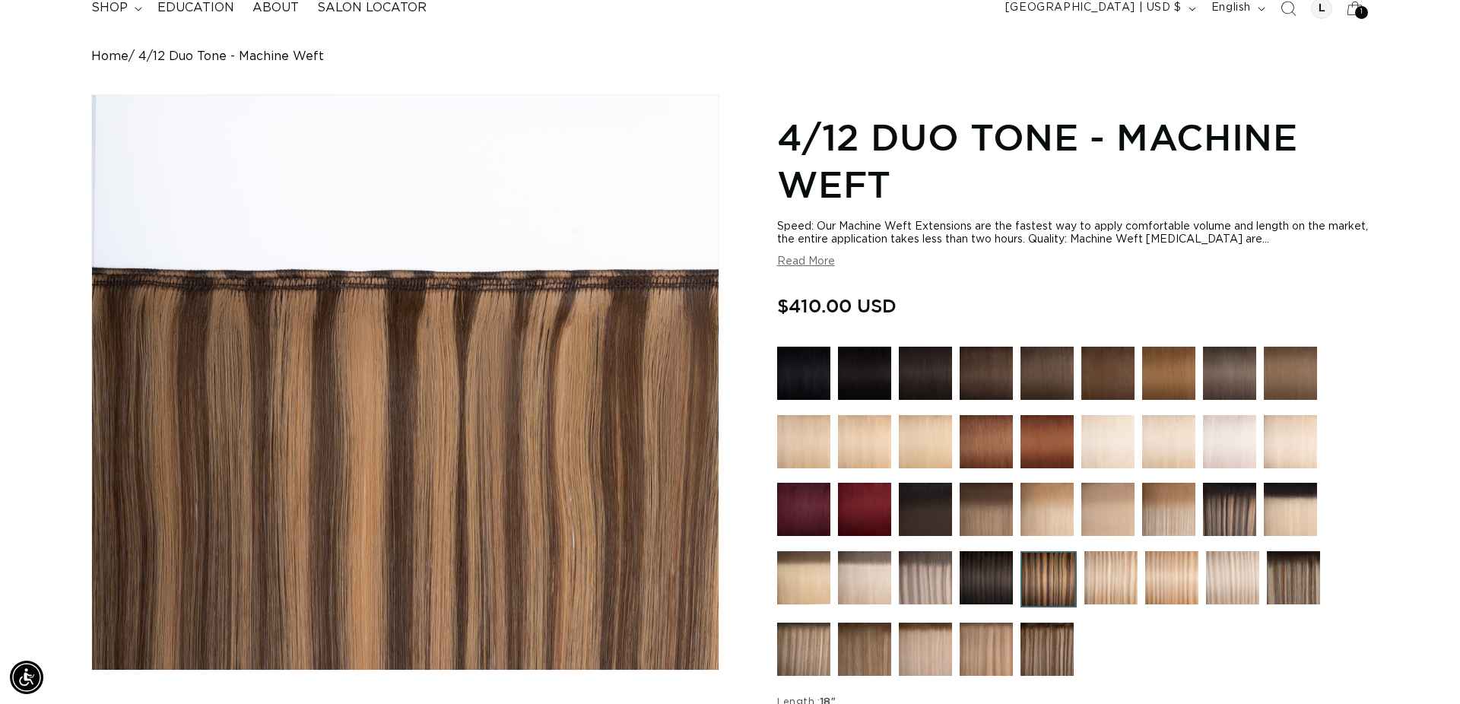
scroll to position [0, 0]
click at [890, 566] on img at bounding box center [864, 577] width 53 height 53
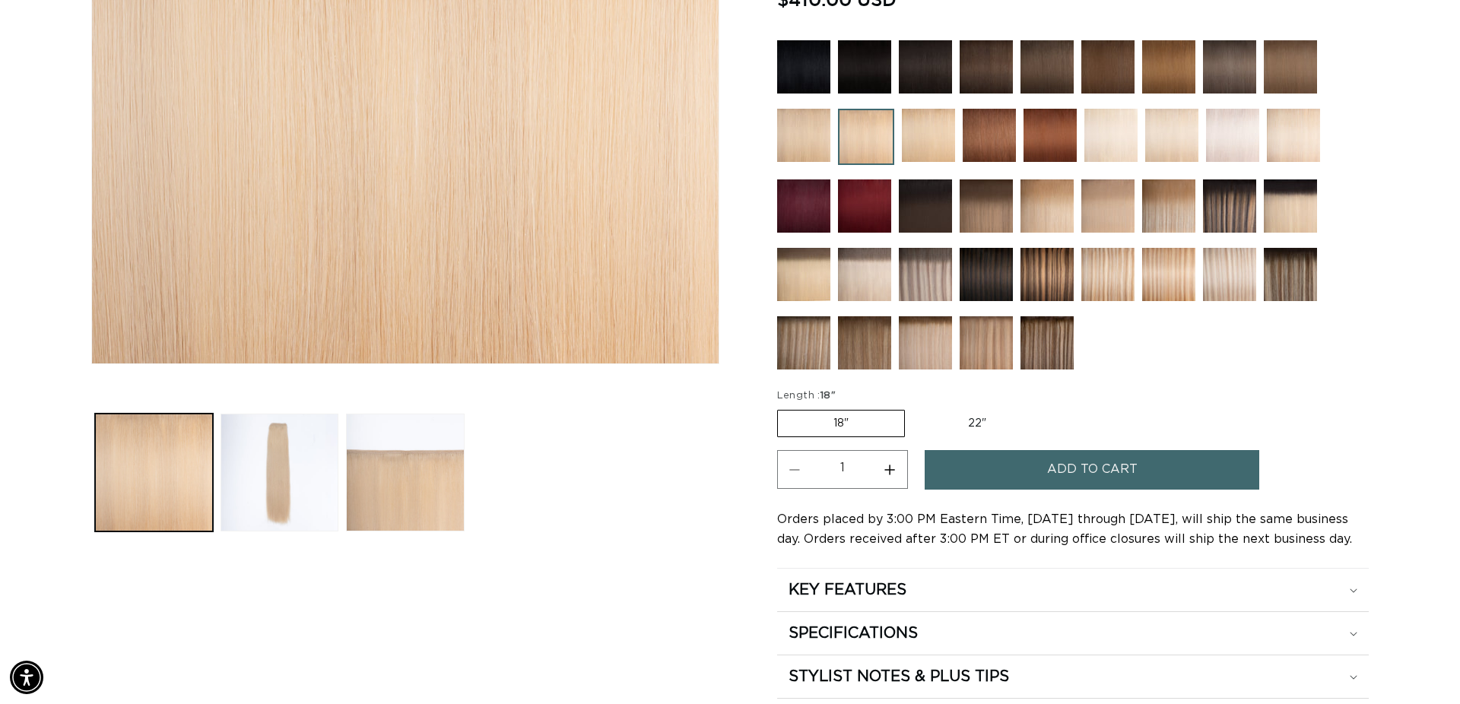
scroll to position [0, 1352]
click at [1325, 199] on div at bounding box center [1072, 208] width 591 height 337
click at [1300, 201] on img at bounding box center [1290, 205] width 53 height 53
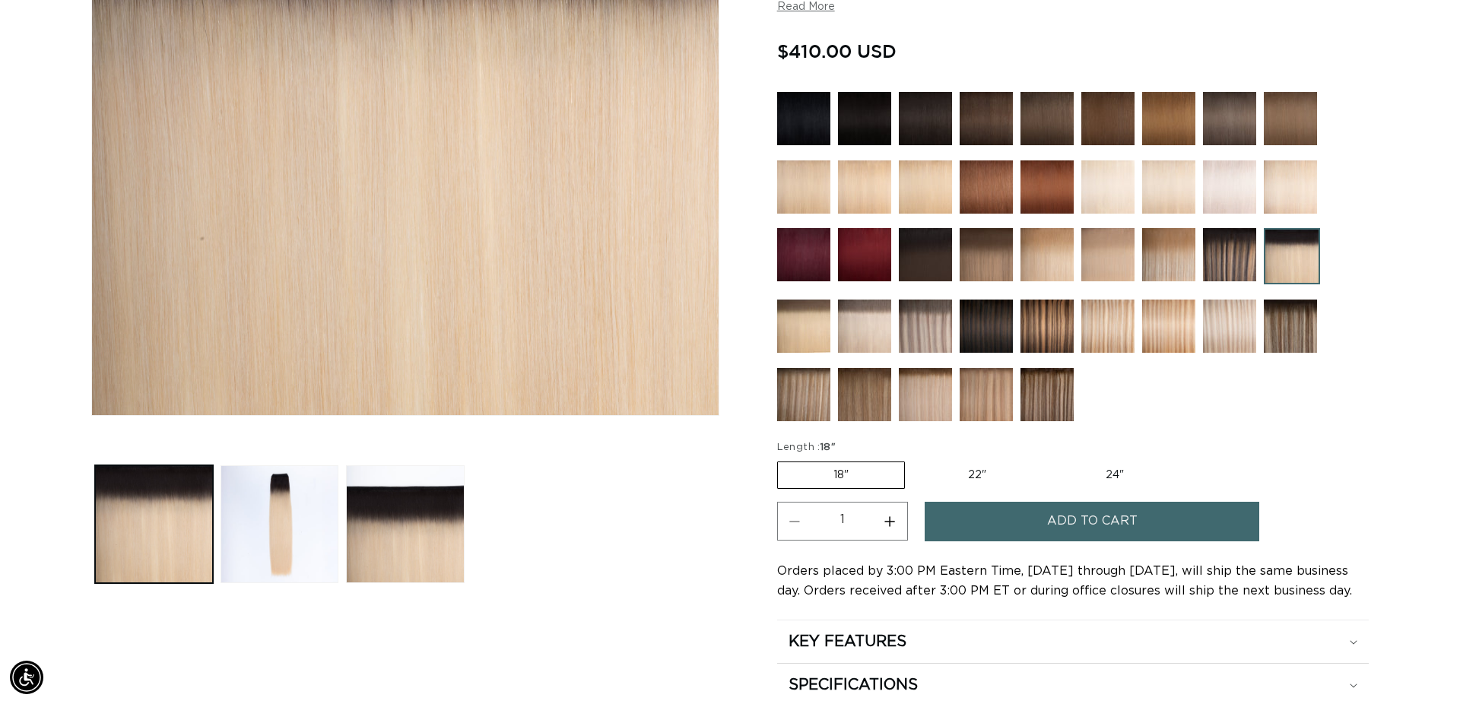
scroll to position [380, 0]
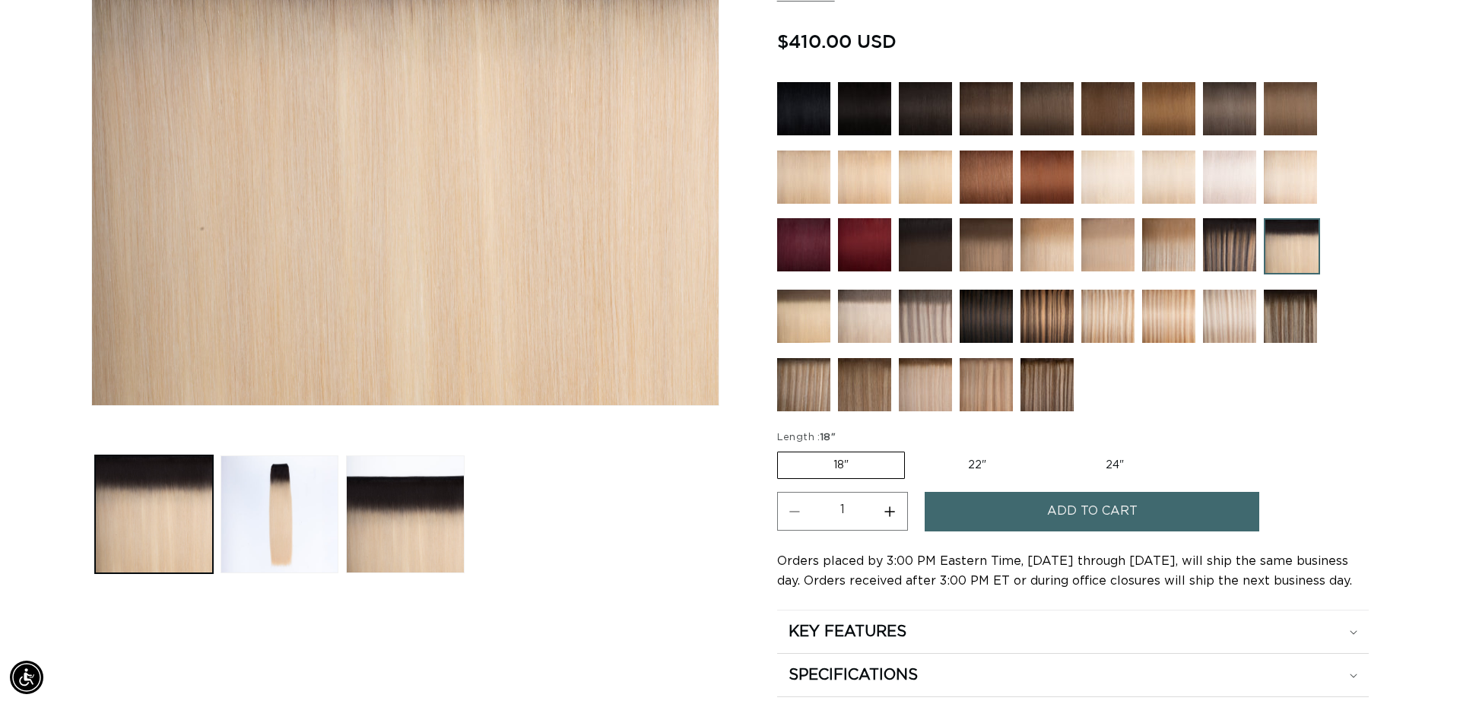
click at [889, 331] on img at bounding box center [864, 316] width 53 height 53
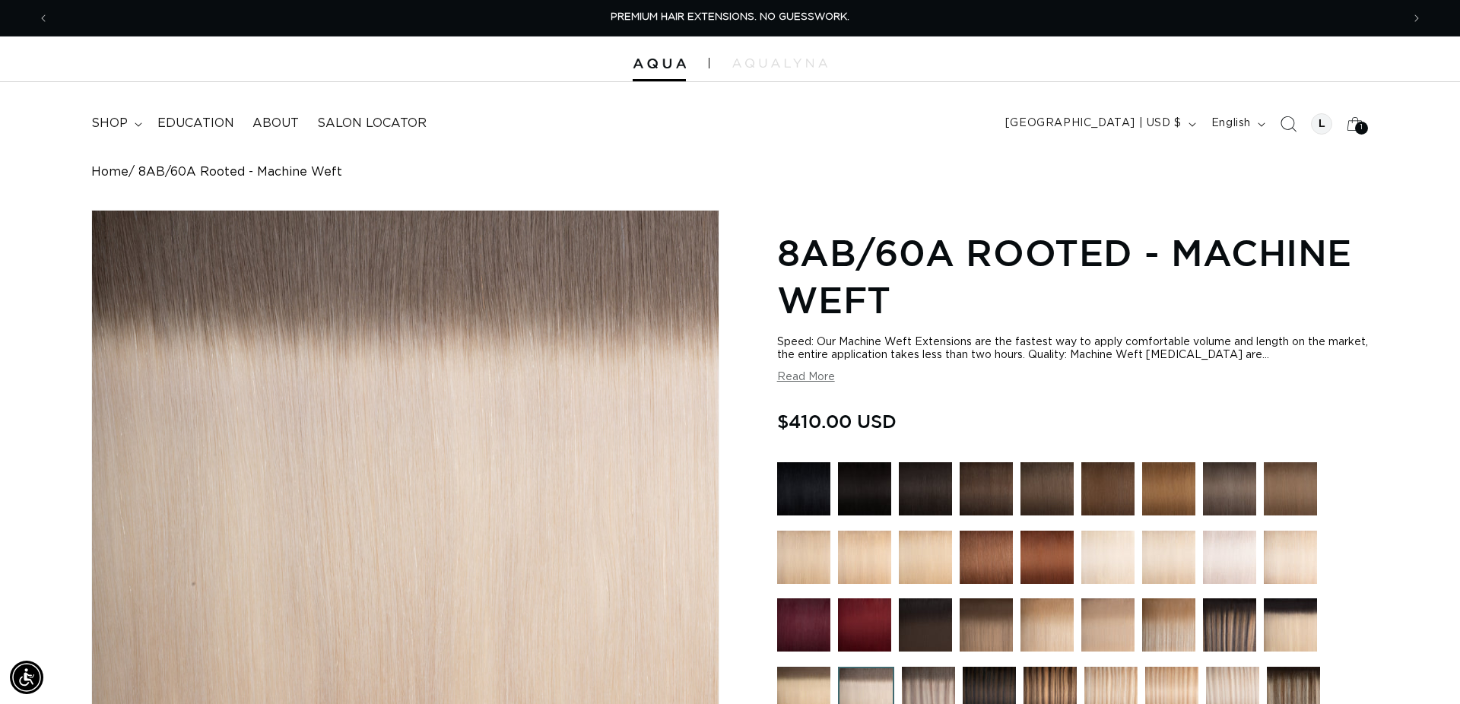
click at [1280, 127] on icon "Search" at bounding box center [1288, 124] width 16 height 16
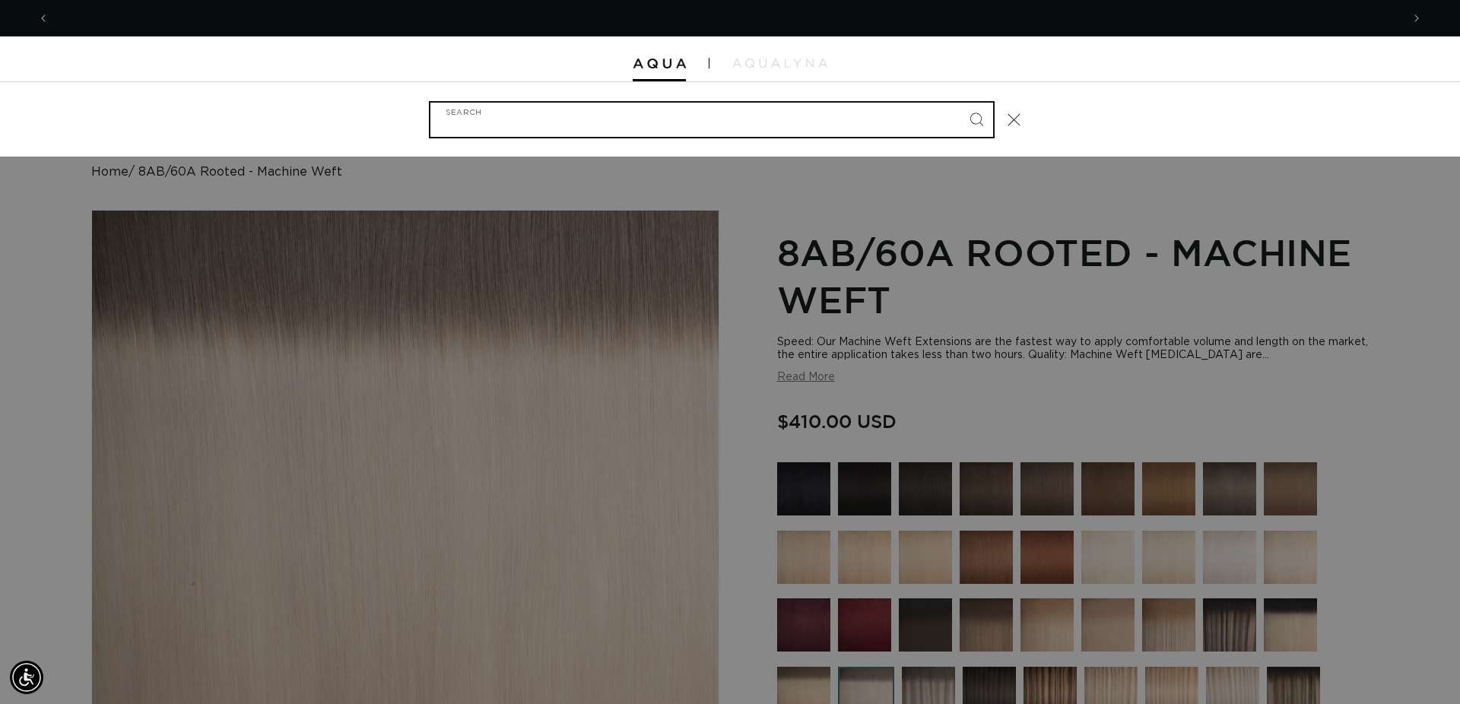
scroll to position [0, 1352]
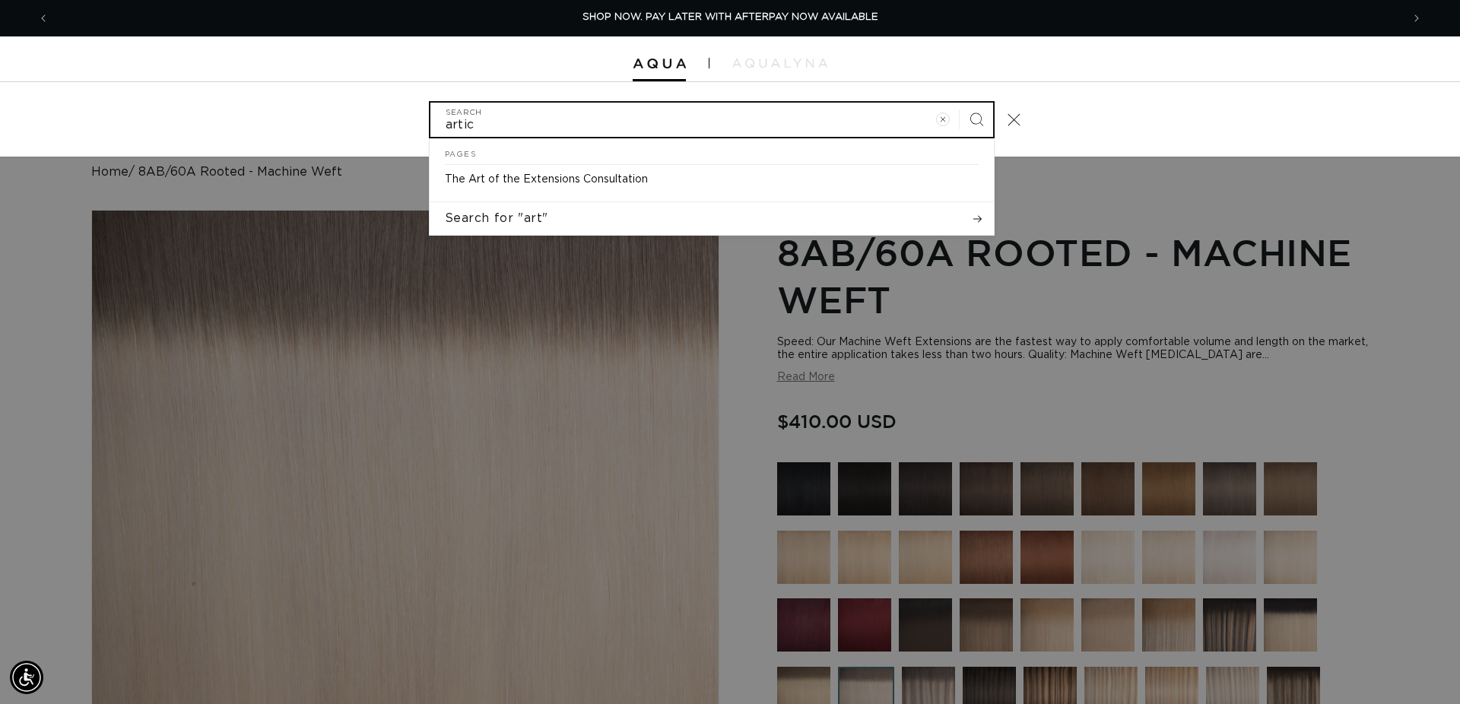
type input "artic"
click at [959, 103] on button "Search" at bounding box center [975, 119] width 33 height 33
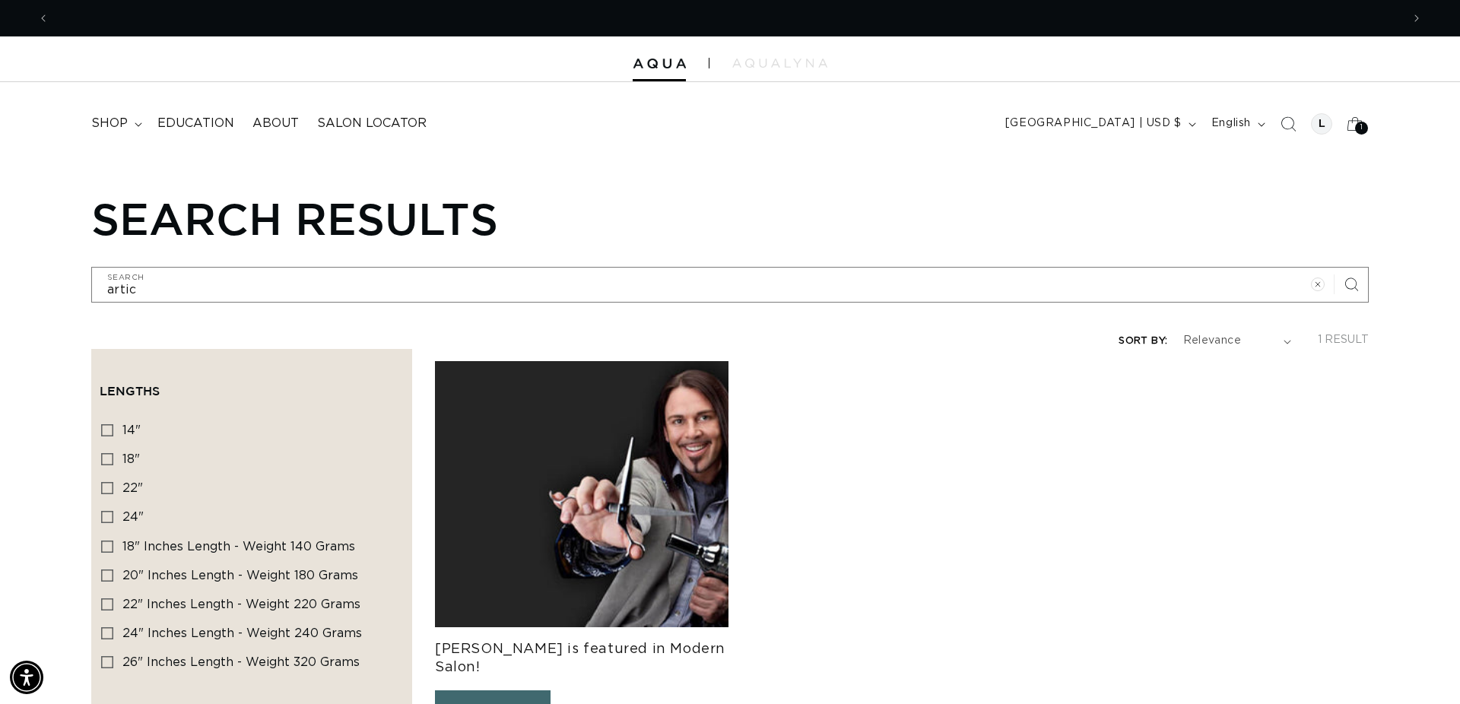
scroll to position [0, 1352]
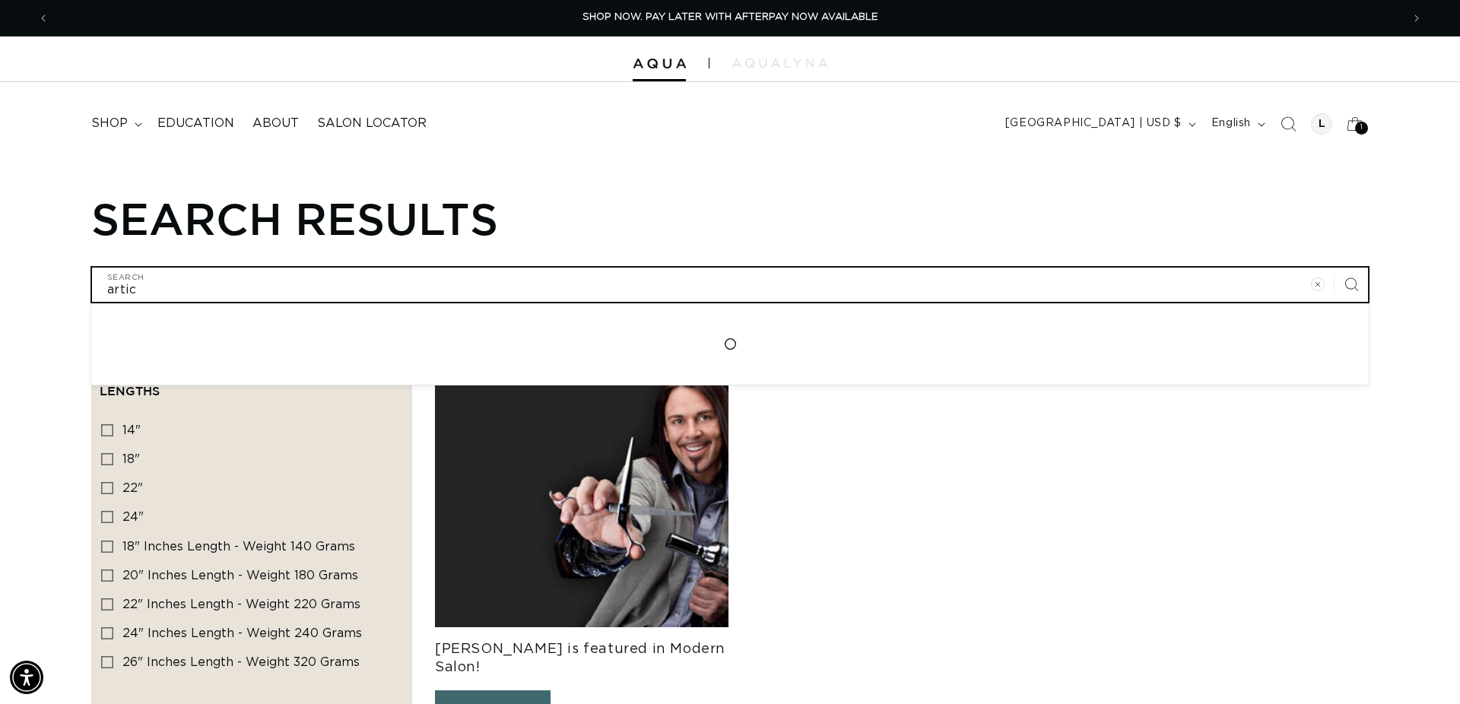
drag, startPoint x: 119, startPoint y: 285, endPoint x: 204, endPoint y: 273, distance: 86.0
click at [120, 285] on input "artic" at bounding box center [730, 285] width 1276 height 34
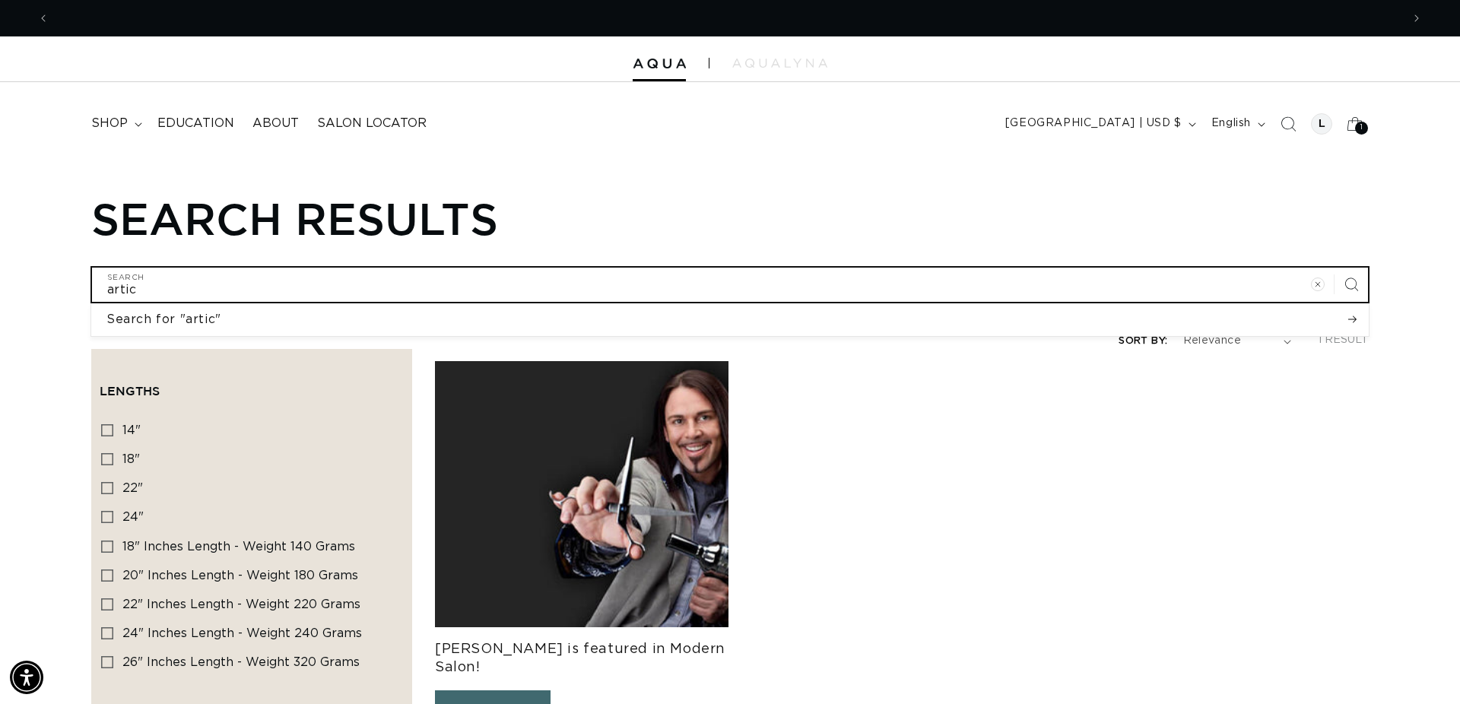
scroll to position [0, 2704]
type input "arctic"
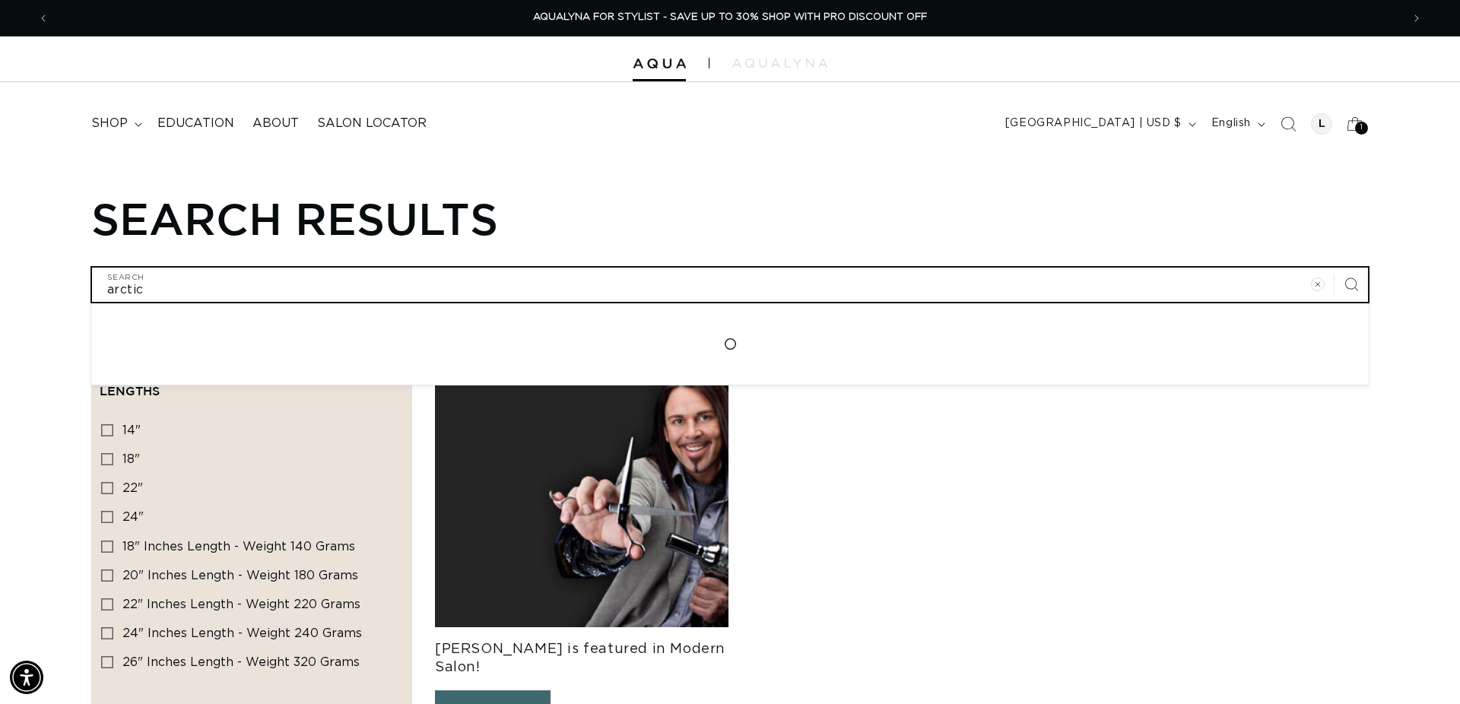
type input "arctic"
click button "Search for "arctic"" at bounding box center [0, 0] width 0 height 0
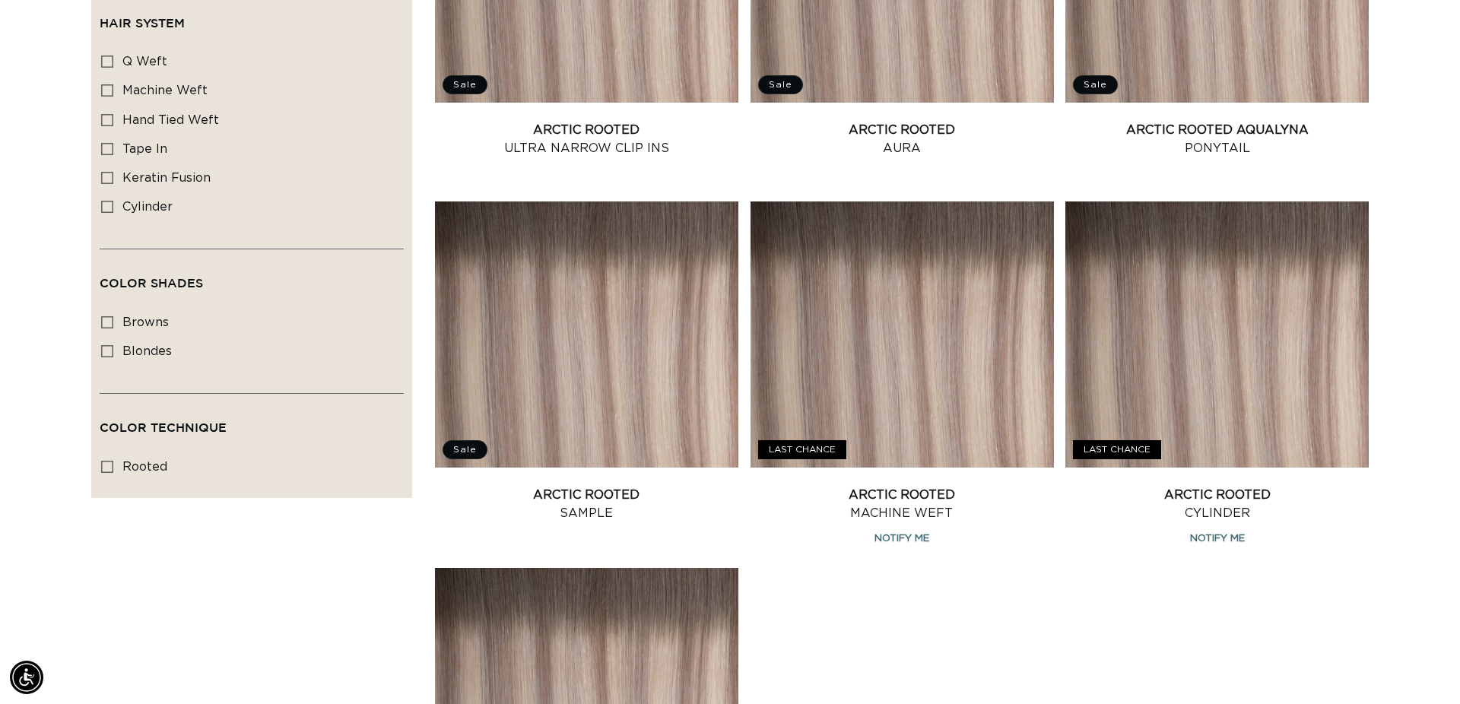
scroll to position [928, 0]
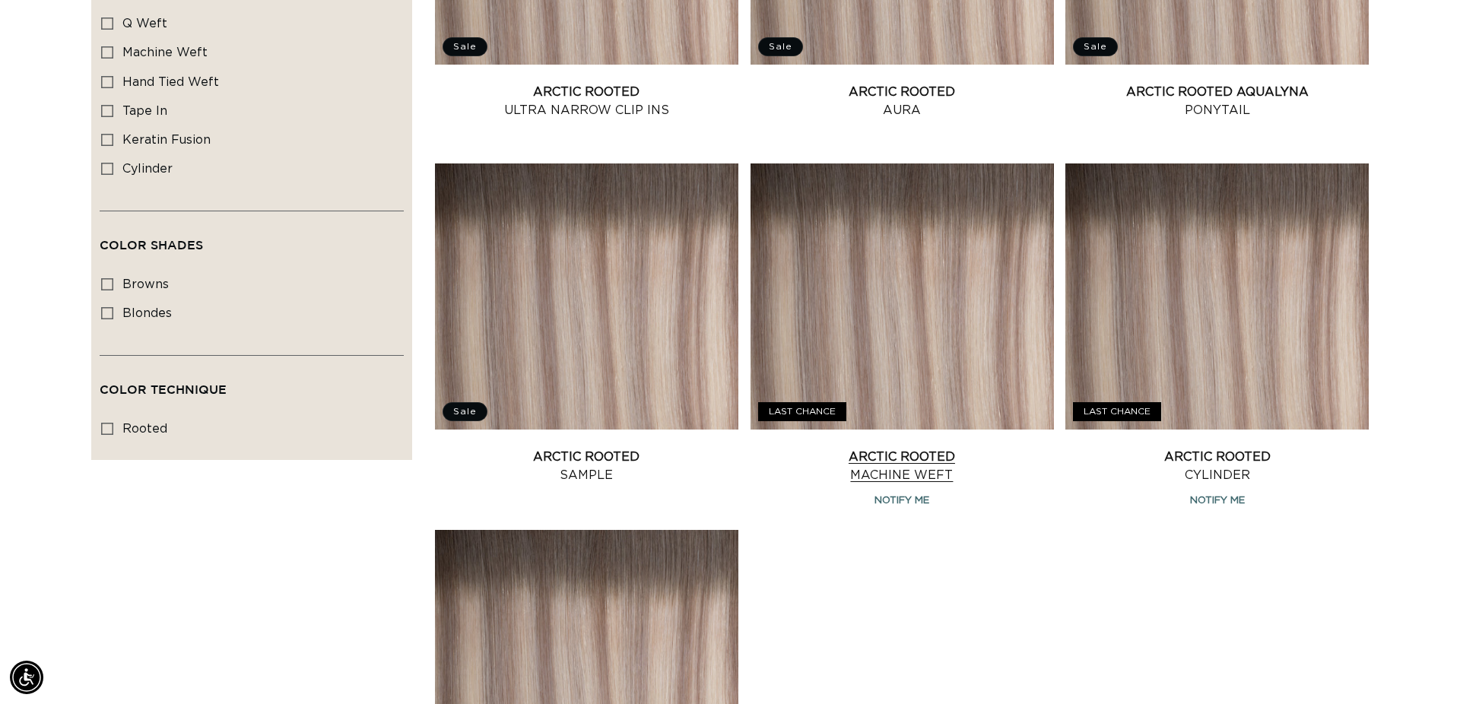
click at [929, 464] on link "Arctic Rooted Machine Weft" at bounding box center [901, 466] width 303 height 36
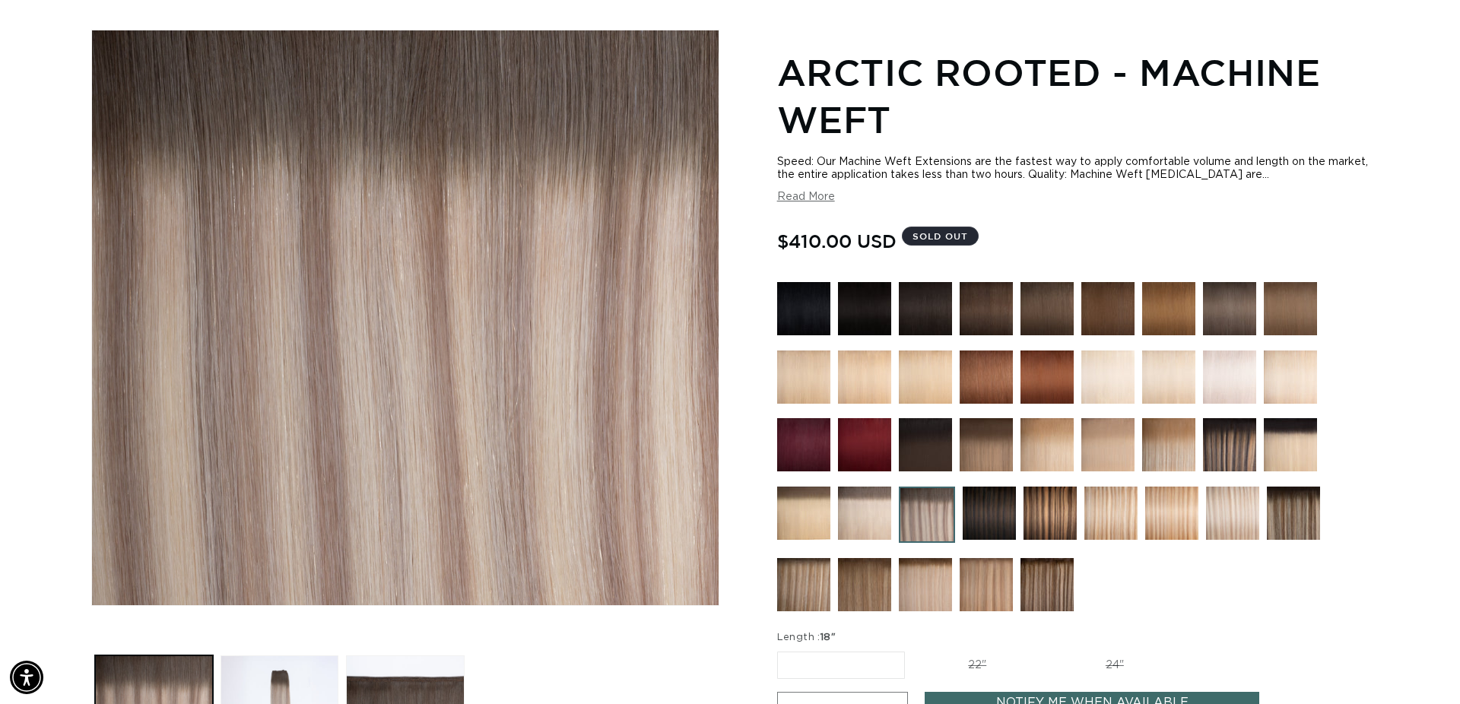
scroll to position [189, 0]
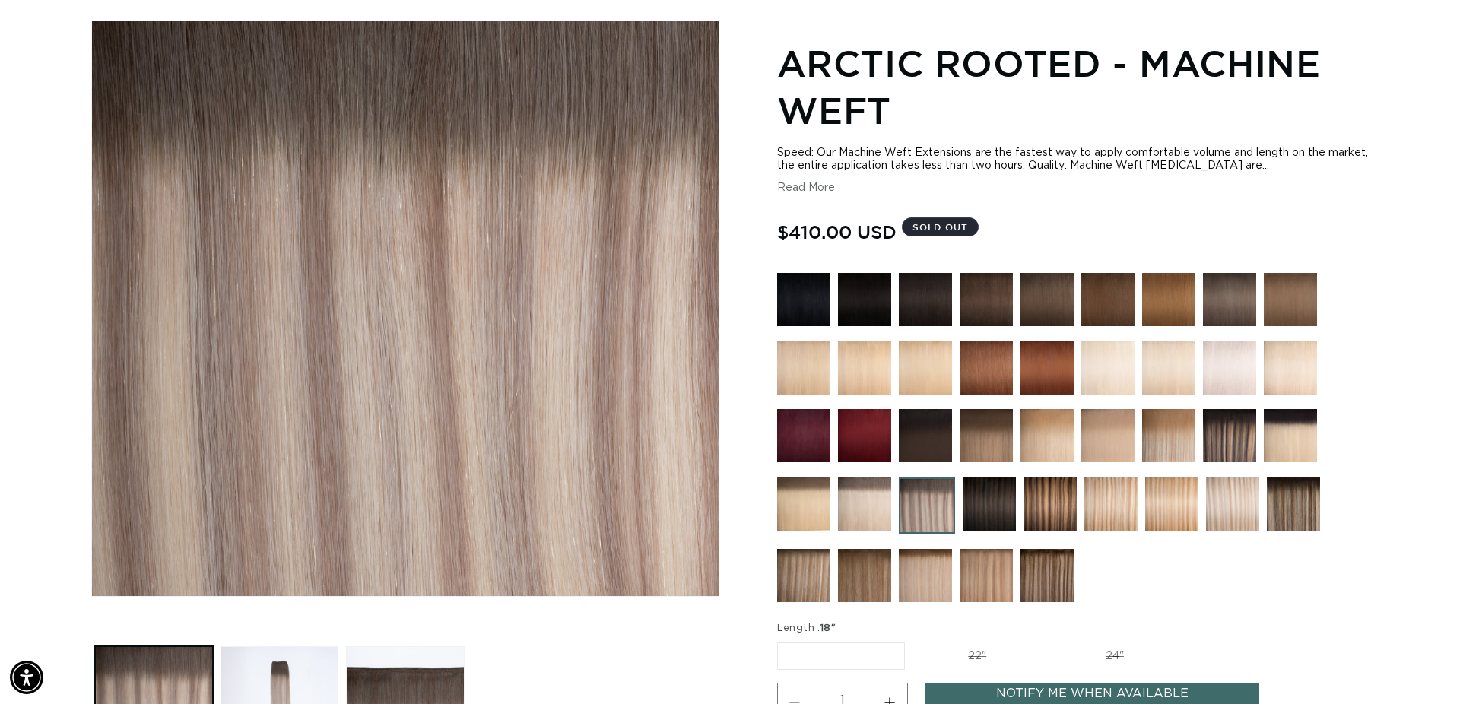
click at [886, 504] on img at bounding box center [864, 503] width 53 height 53
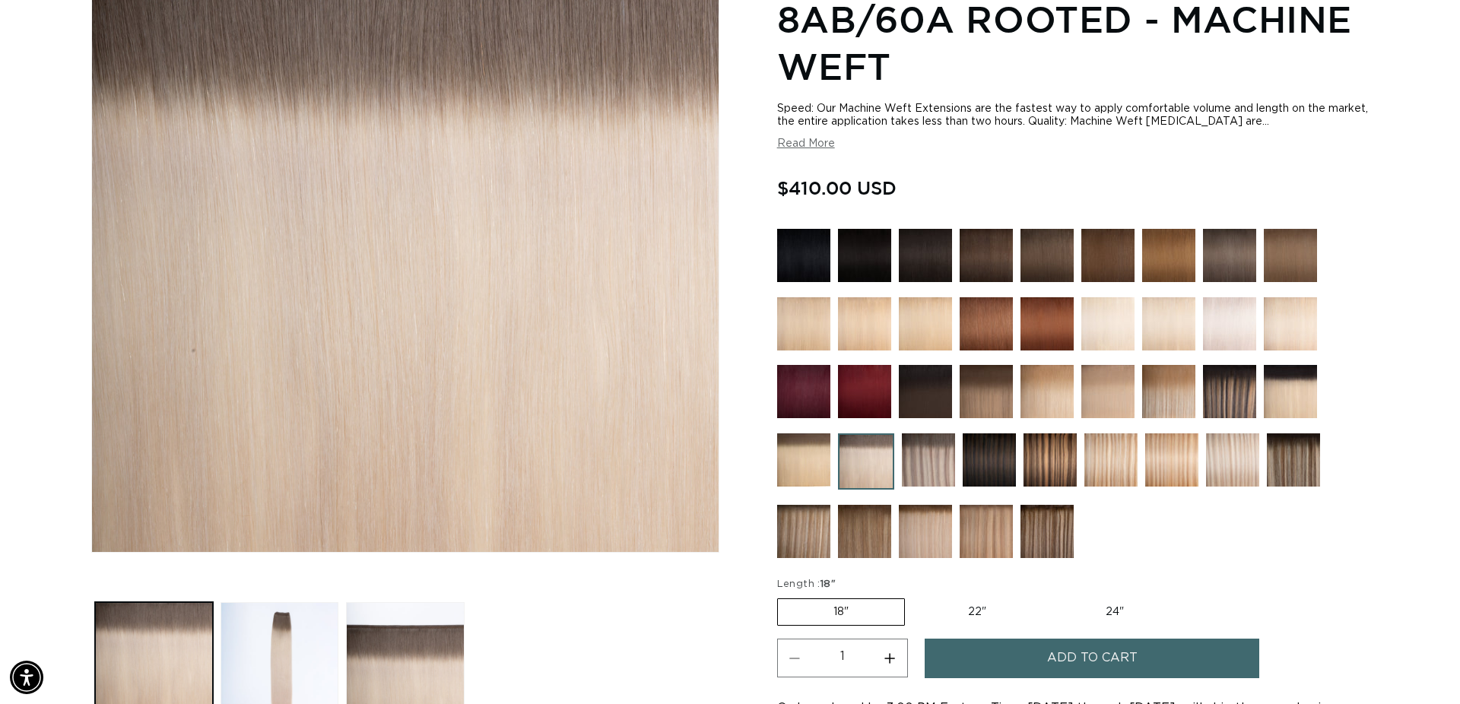
scroll to position [0, 1352]
click at [799, 456] on img at bounding box center [803, 459] width 53 height 53
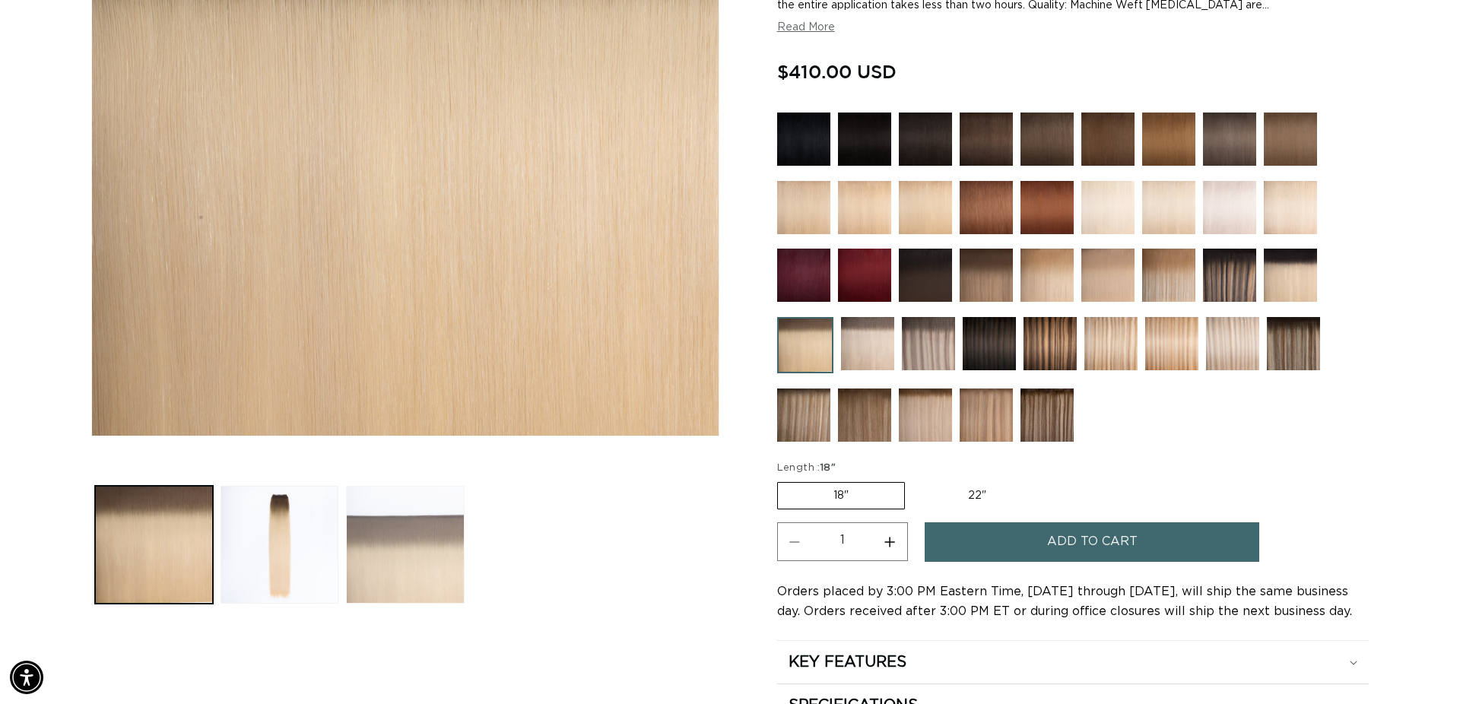
click at [413, 570] on button "Load image 3 in gallery view" at bounding box center [405, 545] width 118 height 118
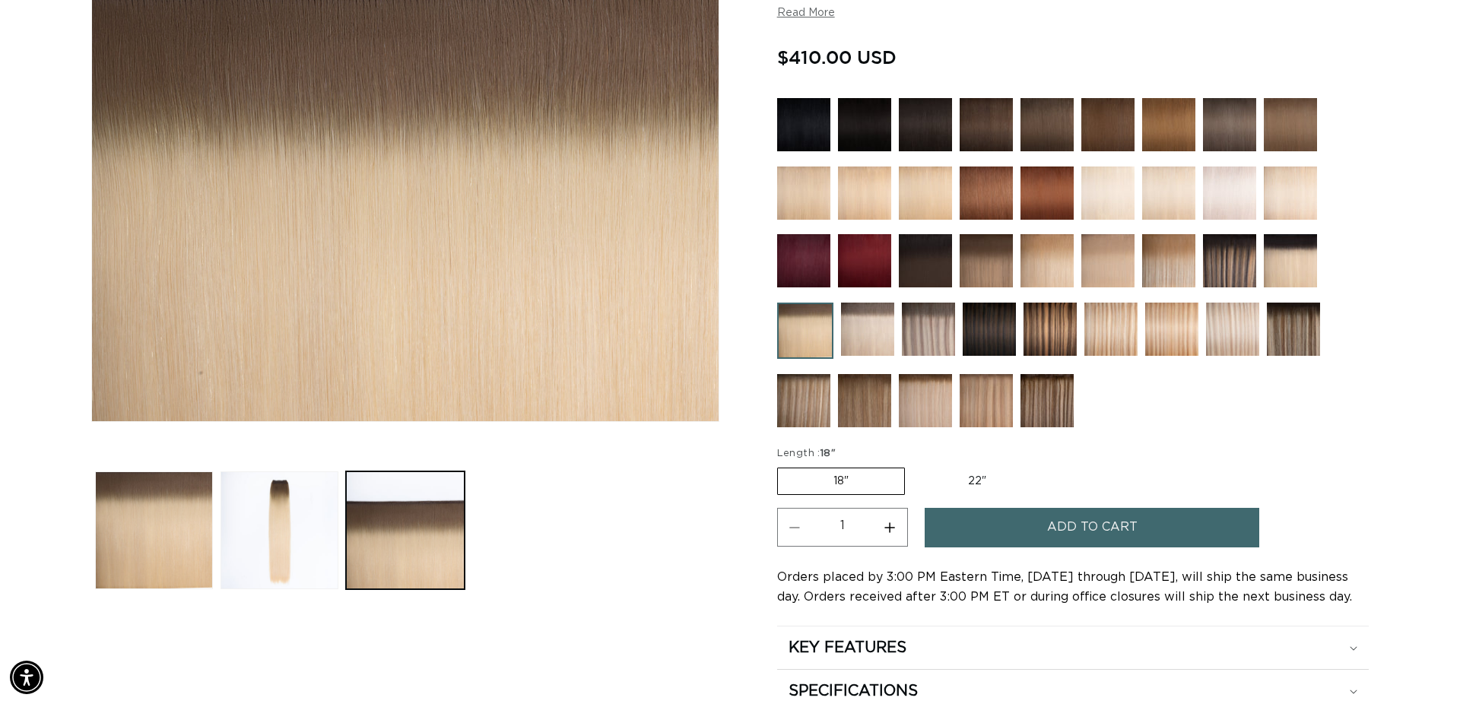
scroll to position [0, 1352]
click at [1061, 415] on img at bounding box center [1046, 400] width 53 height 53
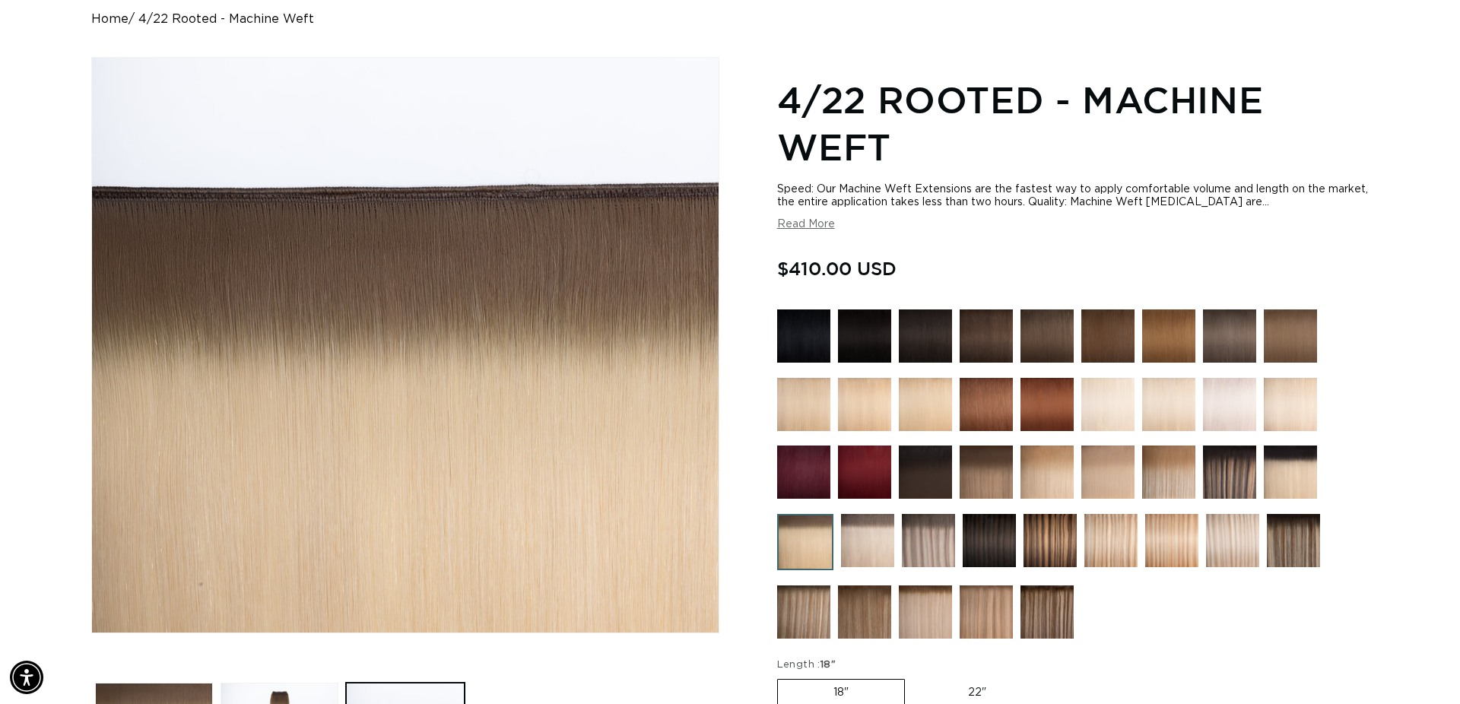
click at [994, 464] on img at bounding box center [985, 472] width 53 height 53
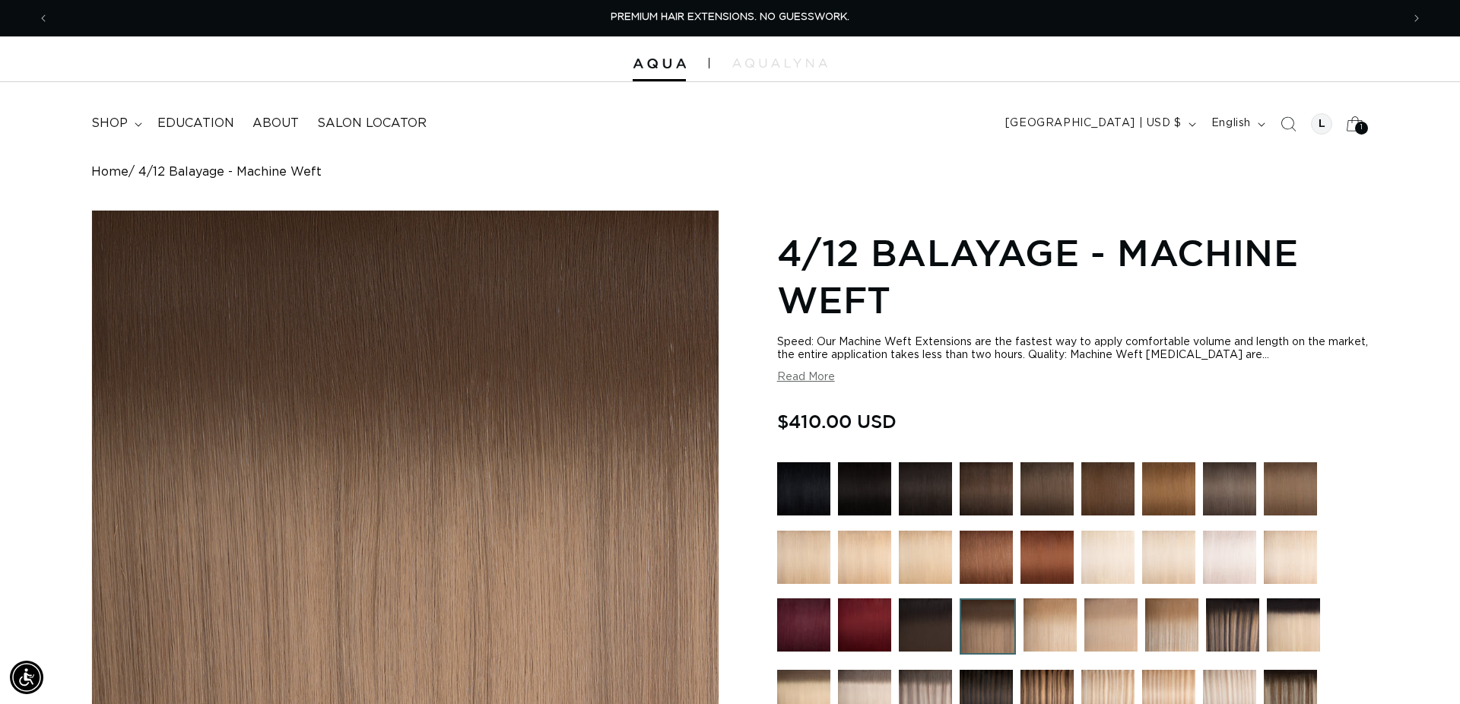
click at [1363, 119] on icon at bounding box center [1355, 124] width 36 height 36
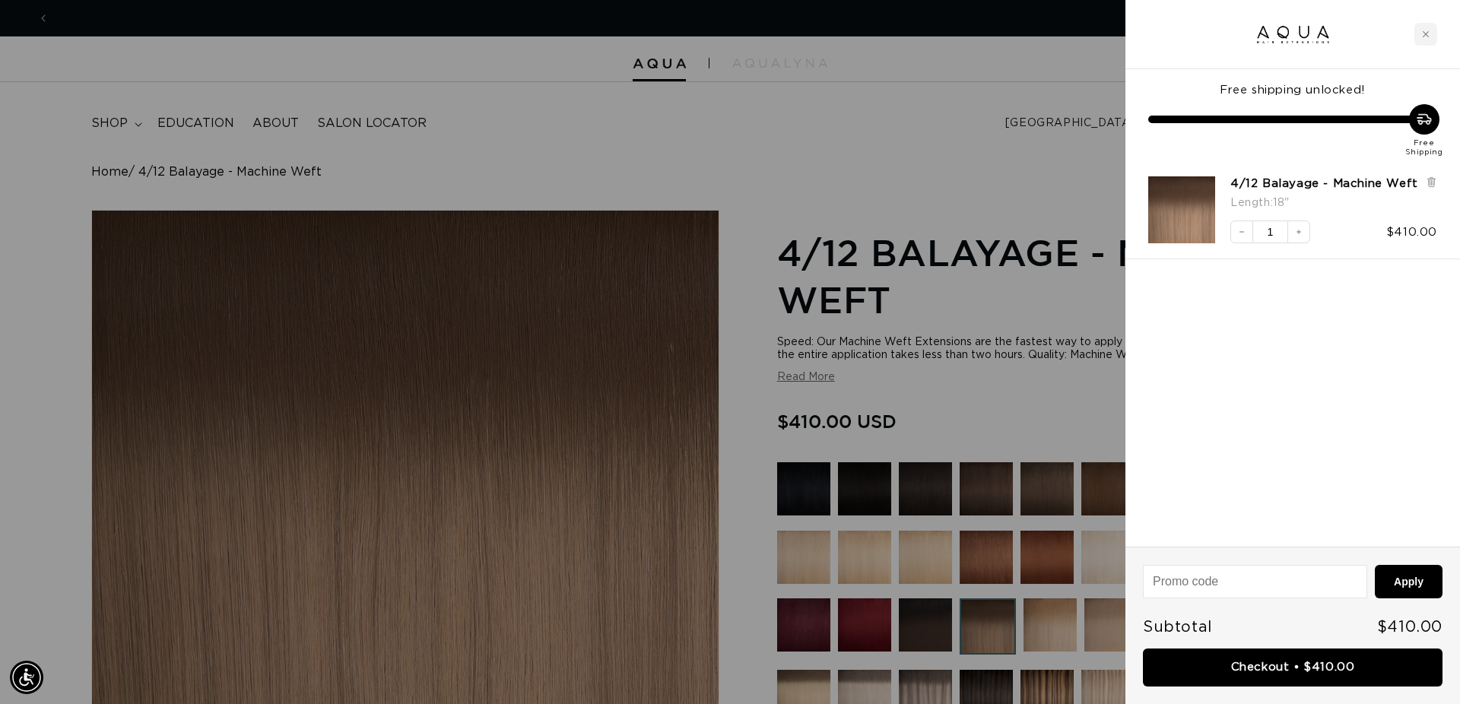
scroll to position [0, 1352]
click at [1066, 201] on div at bounding box center [730, 352] width 1460 height 704
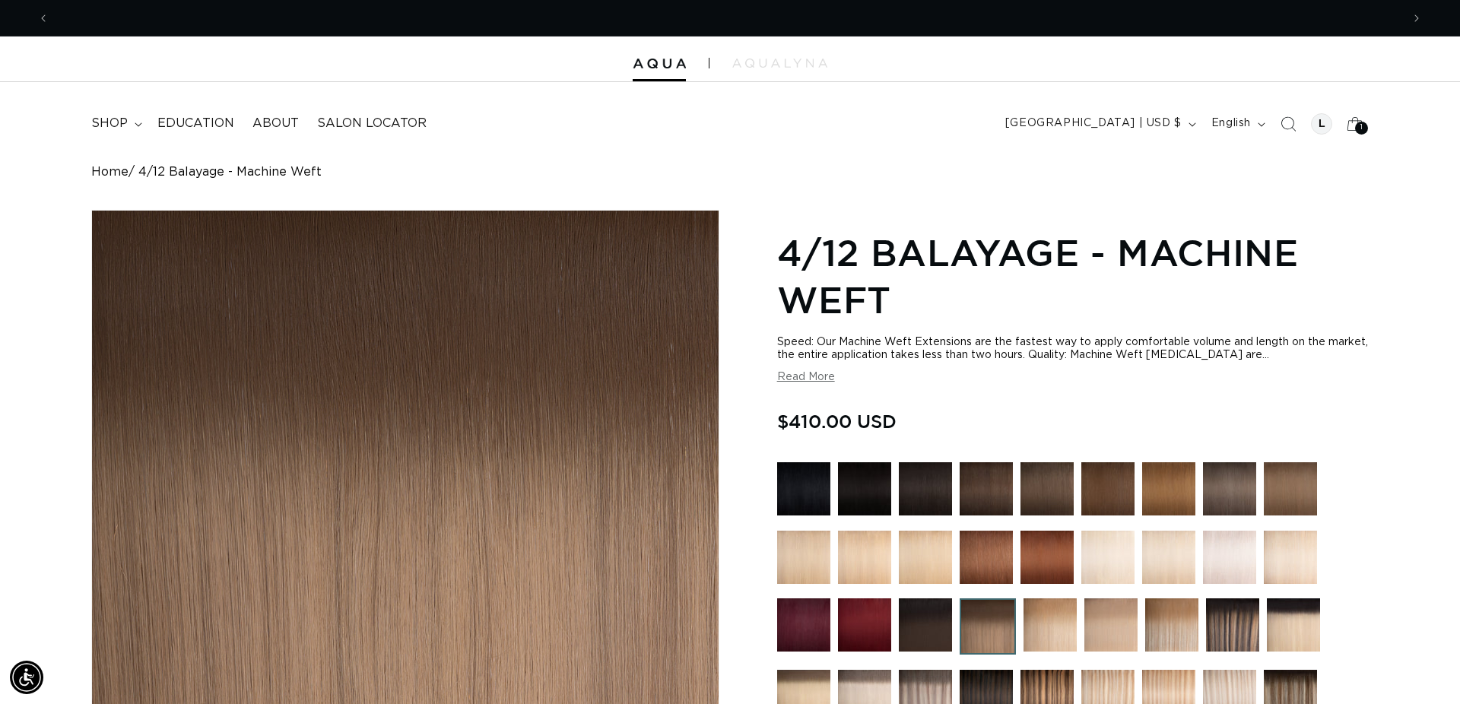
scroll to position [0, 0]
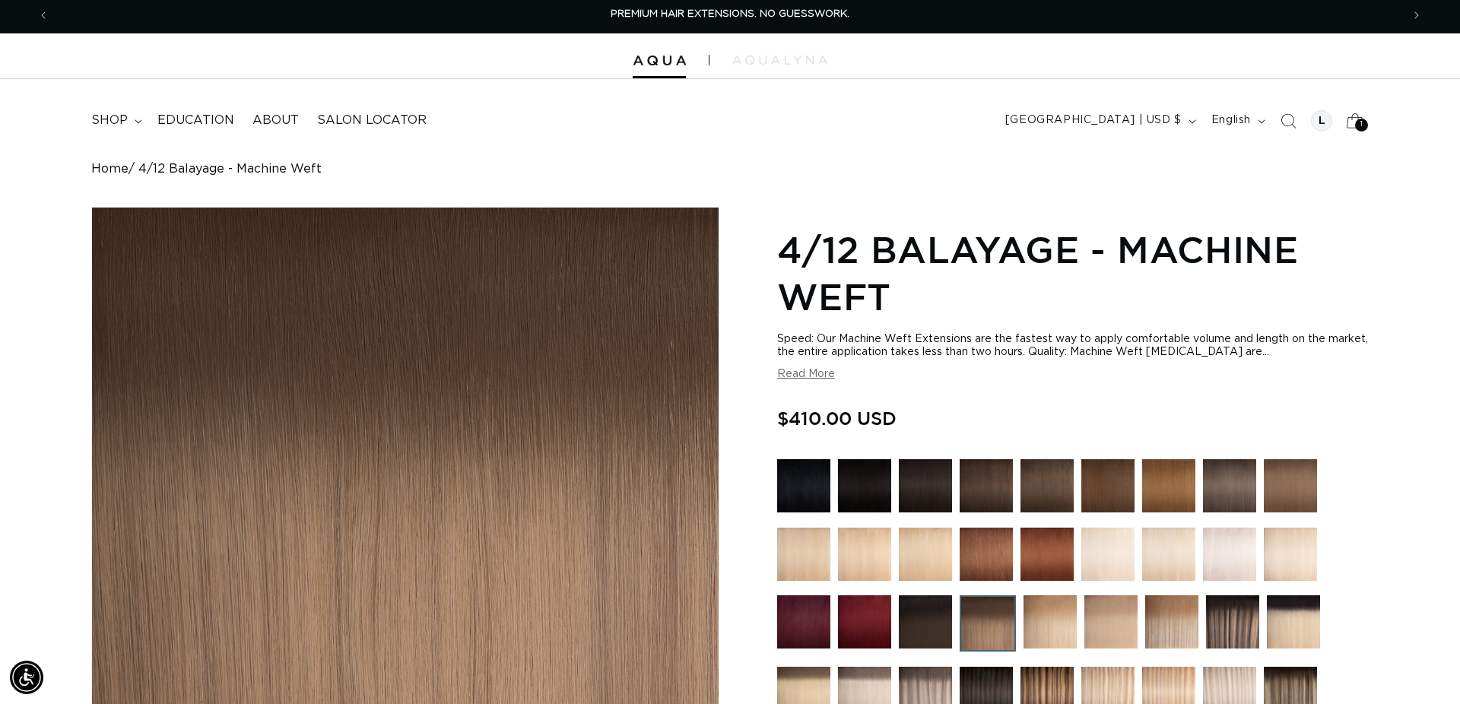
click at [1365, 130] on link "Cart 1 1" at bounding box center [1354, 120] width 33 height 33
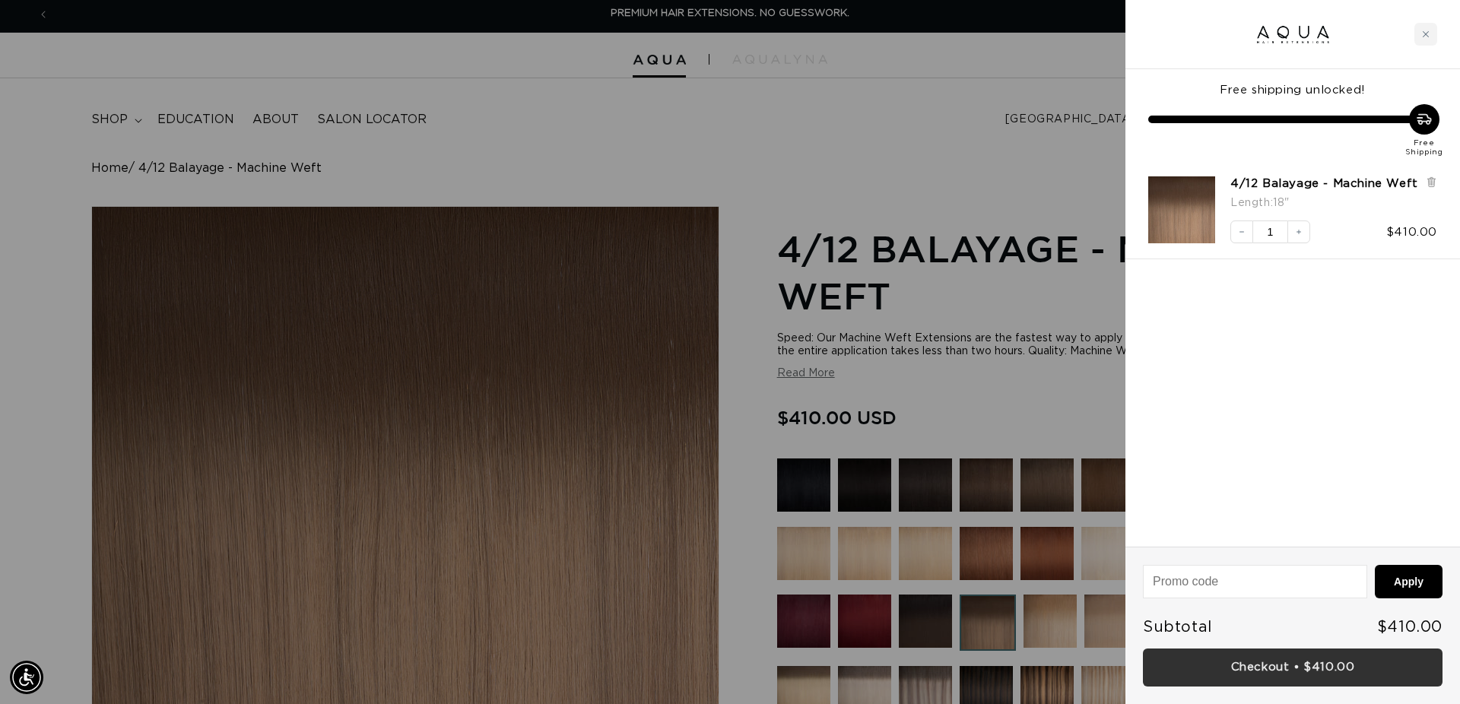
click at [1351, 675] on link "Checkout • $410.00" at bounding box center [1293, 668] width 300 height 39
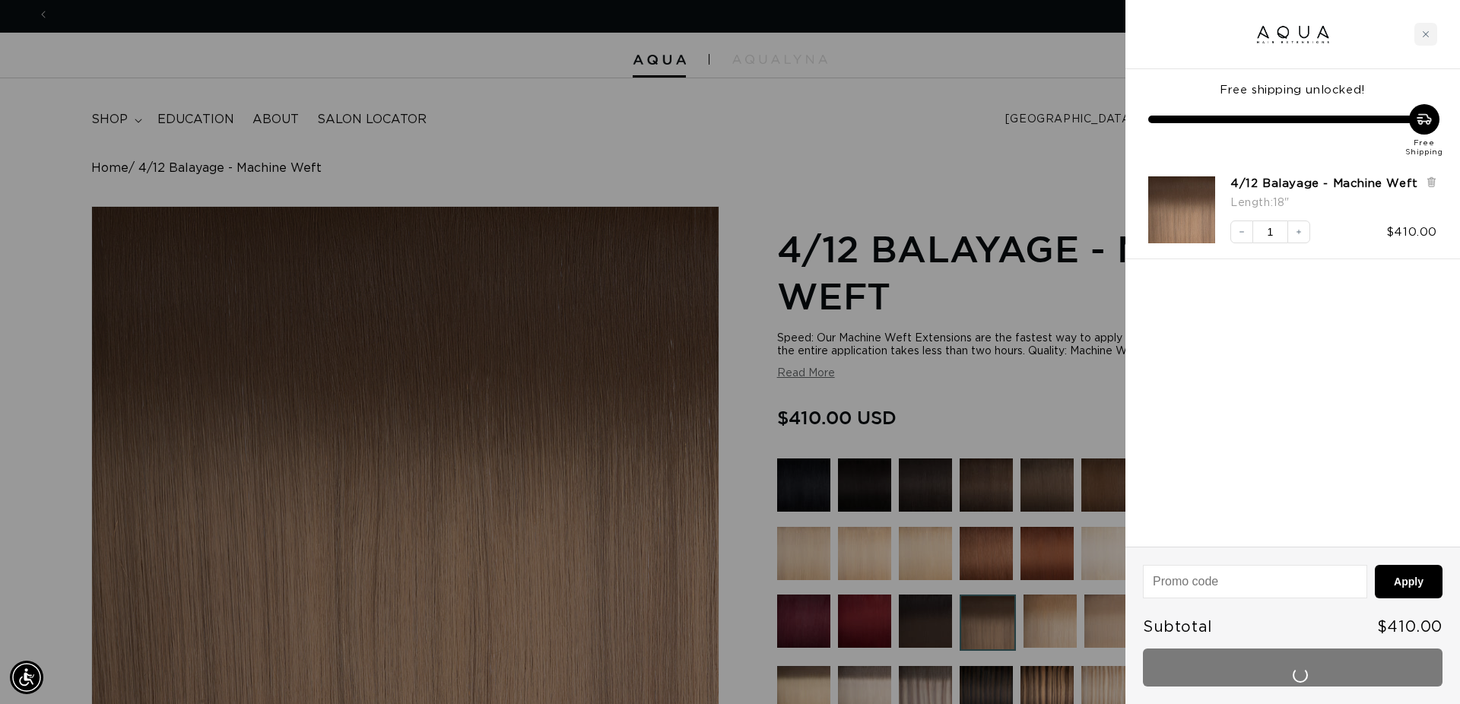
scroll to position [0, 1352]
